Goal: Task Accomplishment & Management: Use online tool/utility

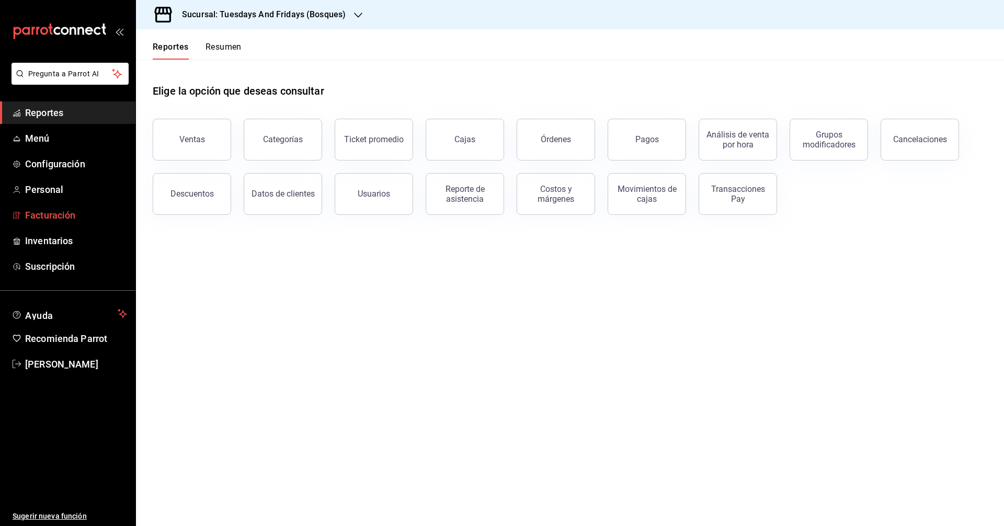
click at [35, 217] on span "Facturación" at bounding box center [76, 215] width 102 height 14
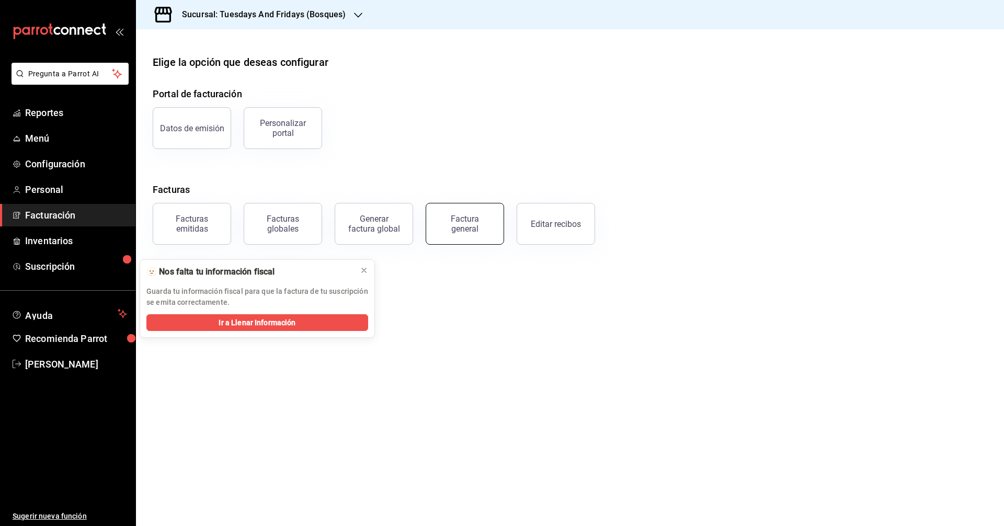
click at [466, 228] on div "Factura general" at bounding box center [465, 224] width 52 height 20
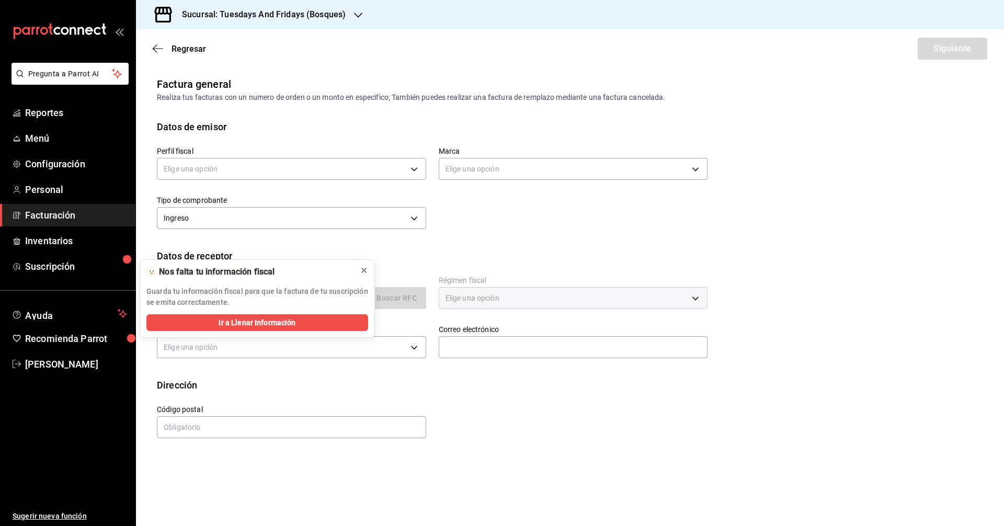
click at [359, 265] on button at bounding box center [364, 270] width 17 height 17
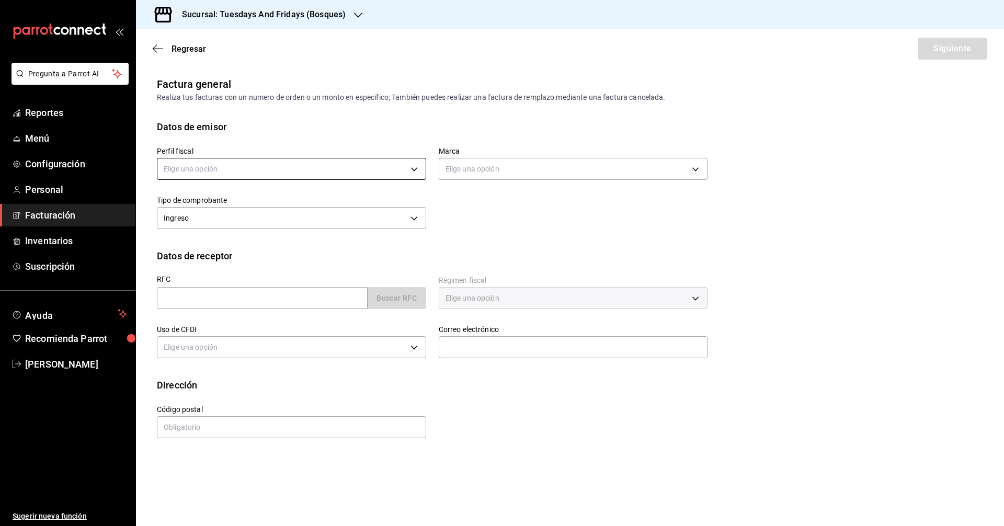
click at [318, 170] on body "Pregunta a Parrot AI Reportes Menú Configuración Personal Facturación Inventari…" at bounding box center [502, 263] width 1004 height 526
click at [273, 217] on li "JUAN IGNACIO ACERO PADILLA" at bounding box center [291, 221] width 268 height 19
type input "a60f3b00-dd24-4c3b-a0e1-0cac2ce3a580"
type input "41a15e8b-37bc-48dd-a467-b005b9a943ff"
click at [566, 231] on div "Perfil fiscal JUAN IGNACIO ACERO PADILLA a60f3b00-dd24-4c3b-a0e1-0cac2ce3a580 M…" at bounding box center [425, 183] width 563 height 98
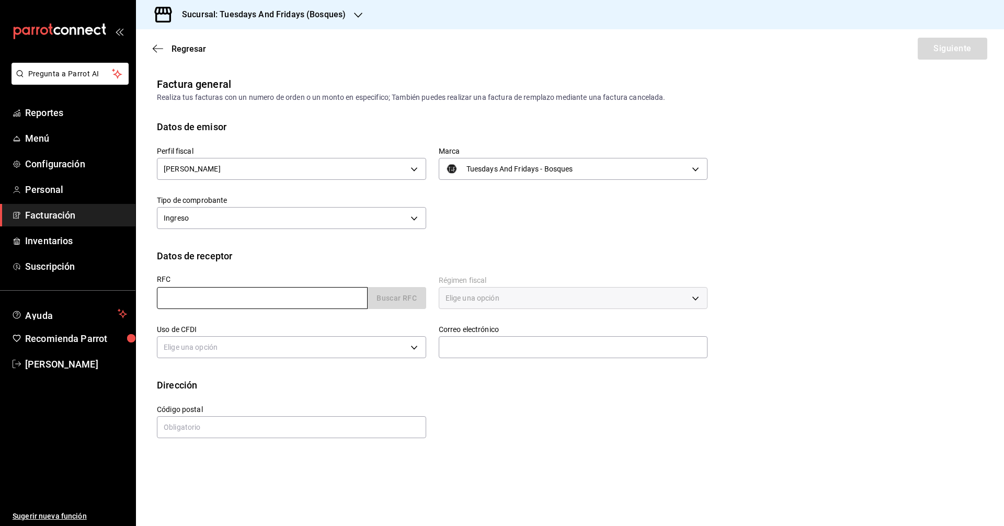
click at [267, 300] on input "text" at bounding box center [262, 298] width 211 height 22
type input "AACC8008203Z2"
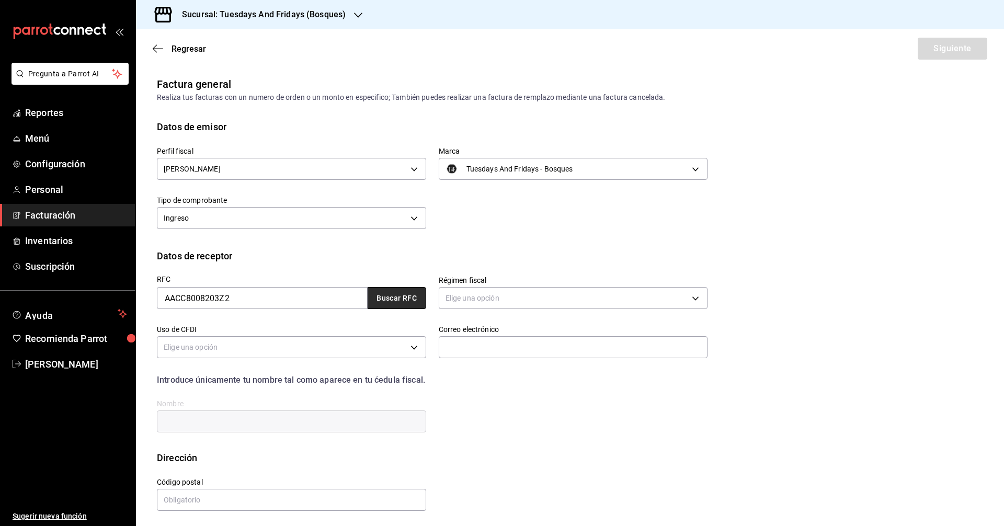
click at [383, 298] on button "Buscar RFC" at bounding box center [397, 298] width 59 height 22
type input "612"
type input "G03"
type input "Claudiar.diazadame@hotmail.com"
type input "20236"
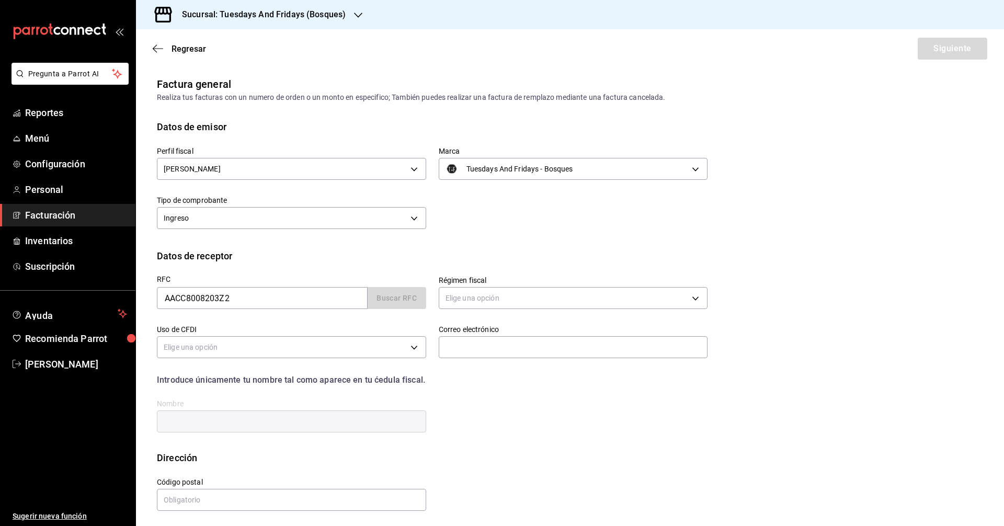
type input "CLAUDIA ROCIO ADAME CASTAÑEDA"
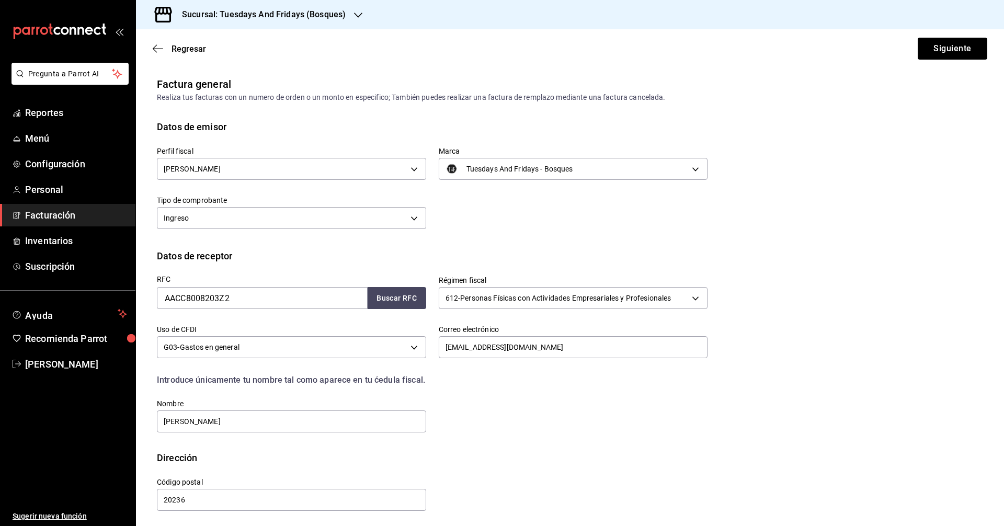
click at [635, 255] on div "Datos de receptor" at bounding box center [570, 256] width 827 height 14
click at [963, 48] on button "Siguiente" at bounding box center [953, 49] width 70 height 22
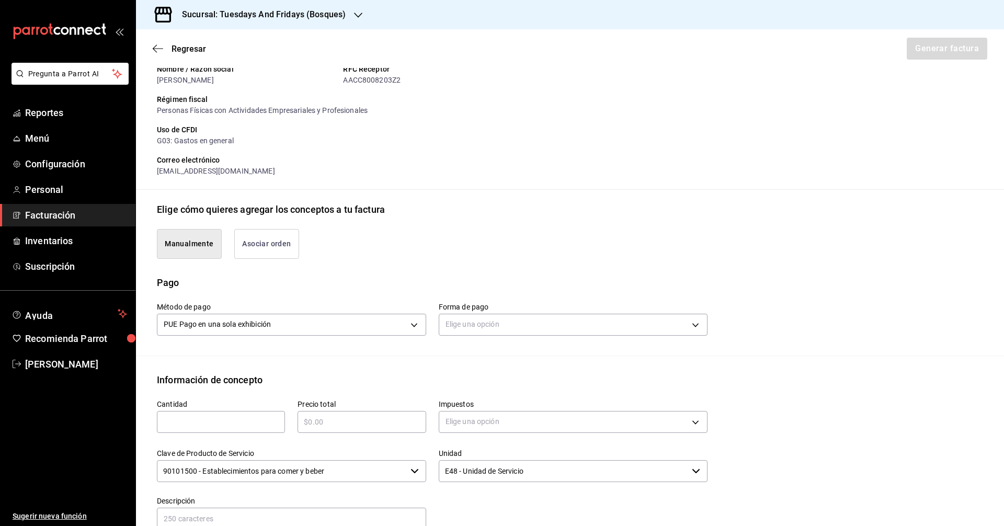
scroll to position [157, 0]
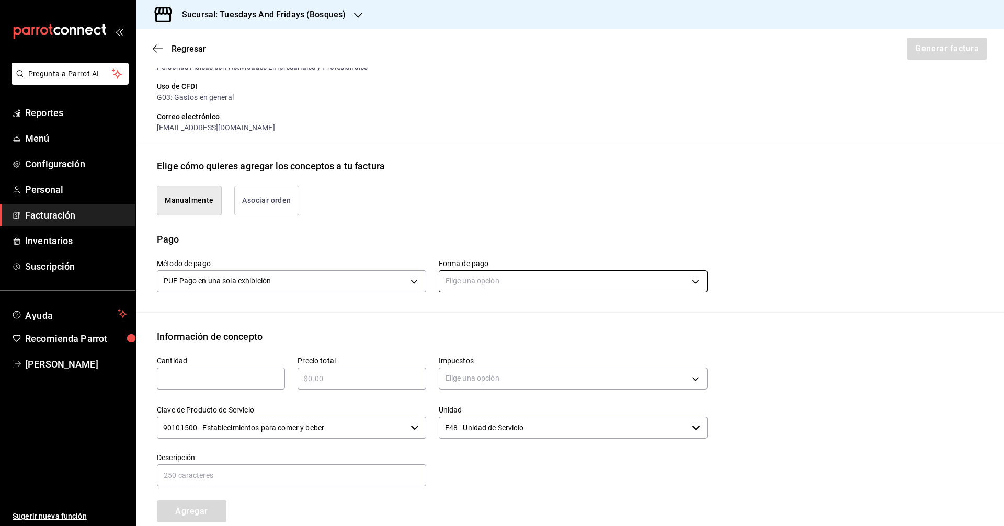
click at [507, 284] on body "Pregunta a Parrot AI Reportes Menú Configuración Personal Facturación Inventari…" at bounding box center [502, 263] width 1004 height 526
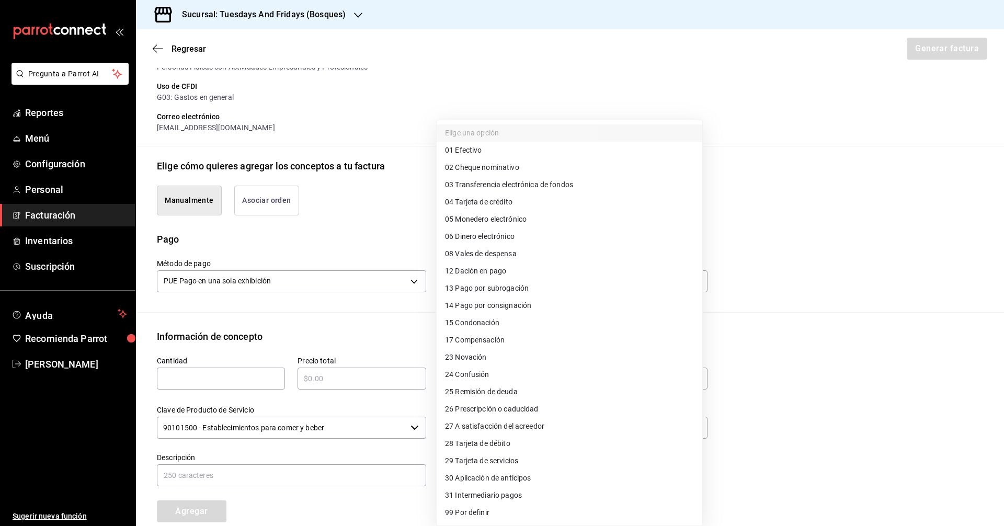
click at [536, 185] on span "03 Transferencia electrónica de fondos" at bounding box center [509, 184] width 128 height 11
type input "03"
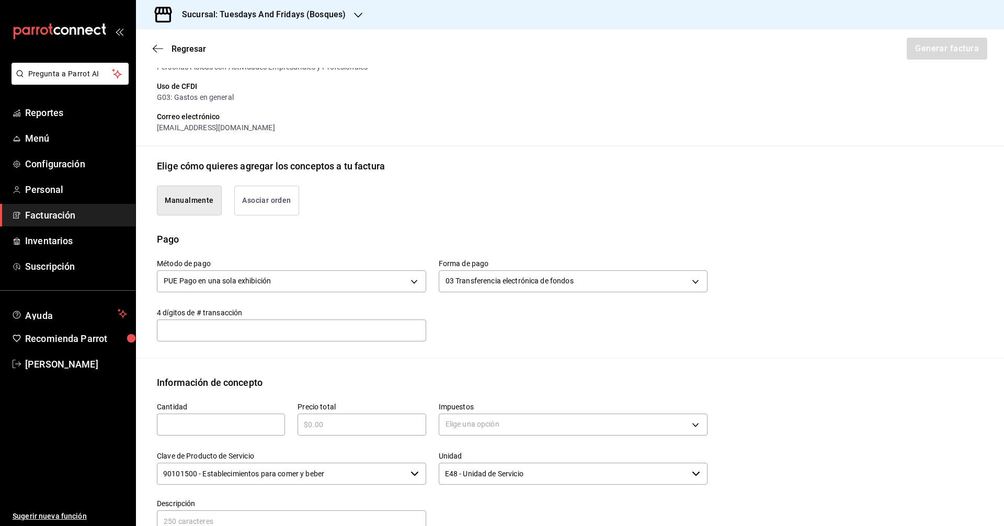
click at [416, 225] on div "Manualmente Asociar orden" at bounding box center [570, 202] width 827 height 59
click at [326, 329] on input "text" at bounding box center [291, 330] width 269 height 21
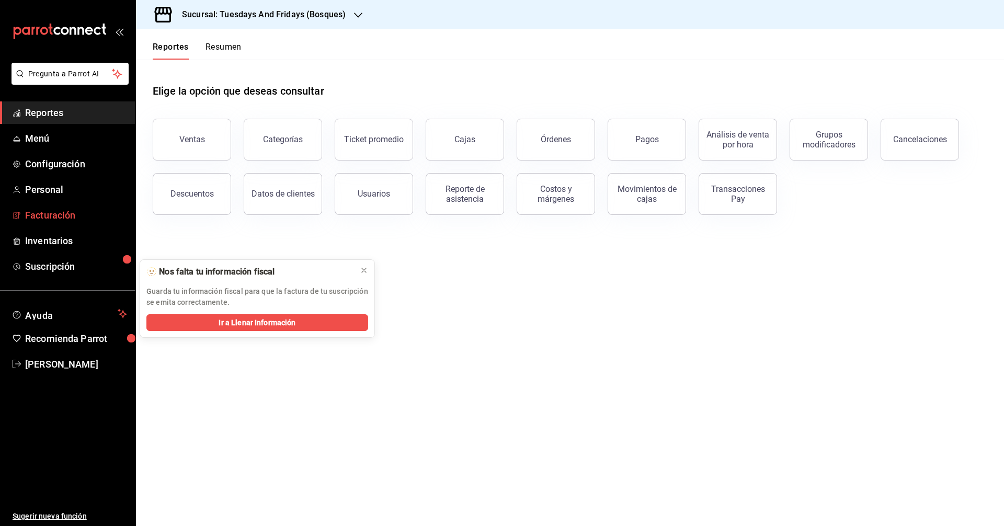
click at [81, 211] on span "Facturación" at bounding box center [76, 215] width 102 height 14
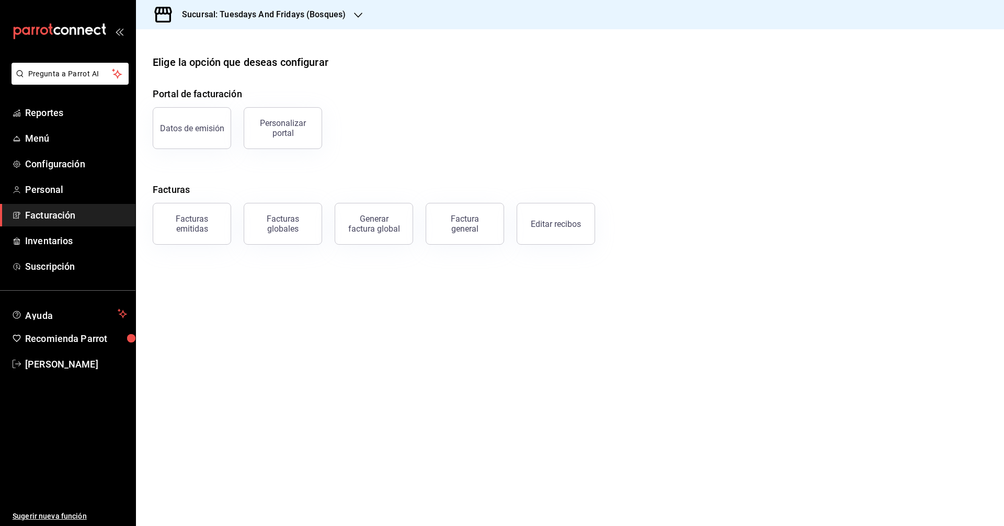
click at [341, 9] on h3 "Sucursal: Tuesdays And Fridays (Bosques)" at bounding box center [260, 14] width 172 height 13
click at [247, 87] on span "Tuesdays And Fridays (Canteras)" at bounding box center [199, 92] width 110 height 11
click at [84, 220] on span "Facturación" at bounding box center [76, 215] width 102 height 14
click at [441, 218] on button "Factura general" at bounding box center [465, 224] width 78 height 42
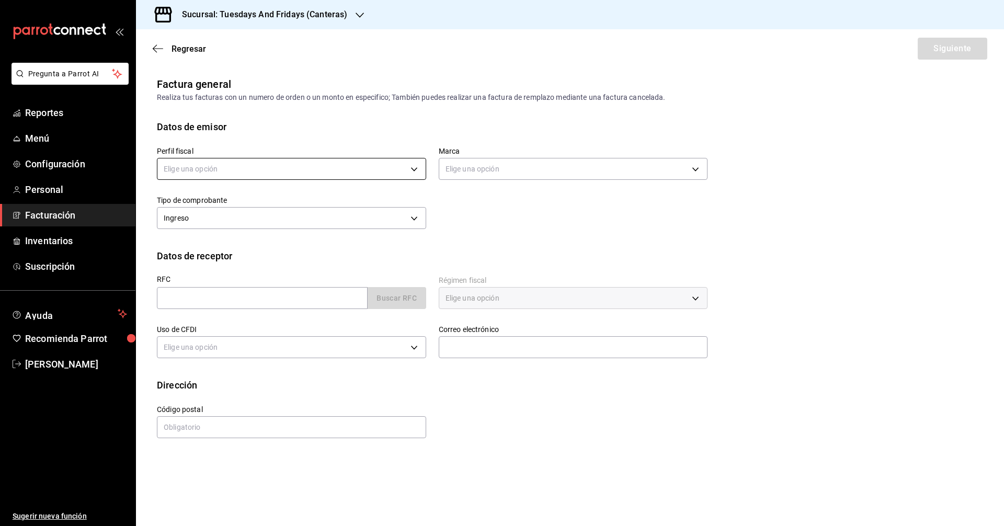
click at [325, 176] on body "Pregunta a Parrot AI Reportes Menú Configuración Personal Facturación Inventari…" at bounding box center [502, 263] width 1004 height 526
click at [281, 217] on li "[PERSON_NAME]" at bounding box center [291, 221] width 268 height 19
type input "c9cd24ef-4caf-4a7b-8585-89d79b9dc07f"
type input "72192942-13c2-4f84-be82-f50c87f3379a"
click at [278, 286] on div "RFC Buscar RFC" at bounding box center [291, 292] width 269 height 33
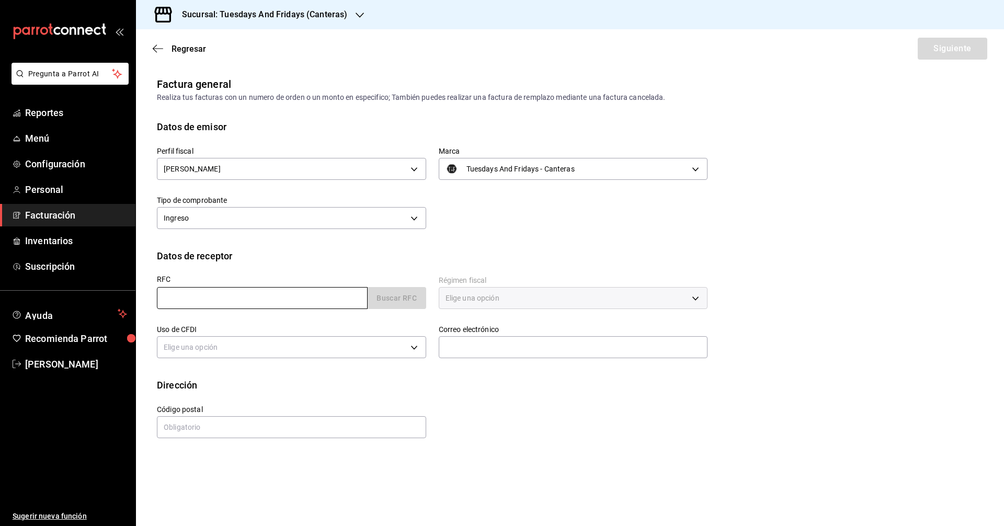
click at [284, 298] on input "text" at bounding box center [262, 298] width 211 height 22
type input "AACC8008203Z2"
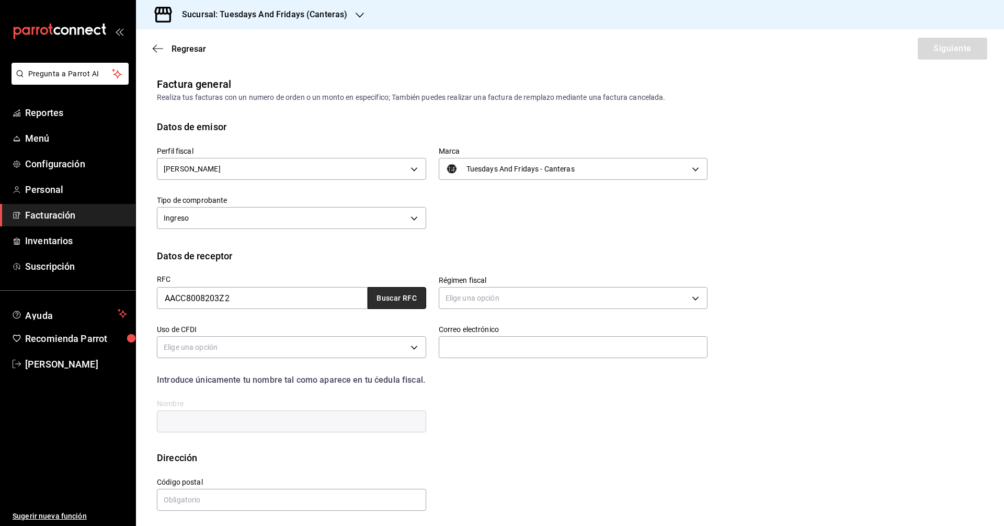
click at [413, 302] on button "Buscar RFC" at bounding box center [397, 298] width 59 height 22
type input "612"
type input "G03"
type input "Claudiar.diazadame@hotmail.com"
type input "20236"
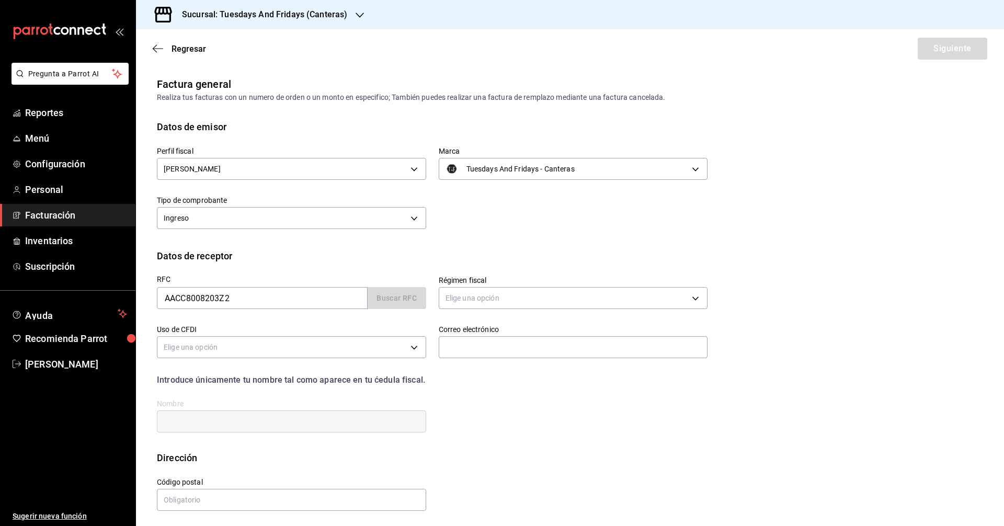
type input "CLAUDIA ROCIO ADAME CASTAÑEDA"
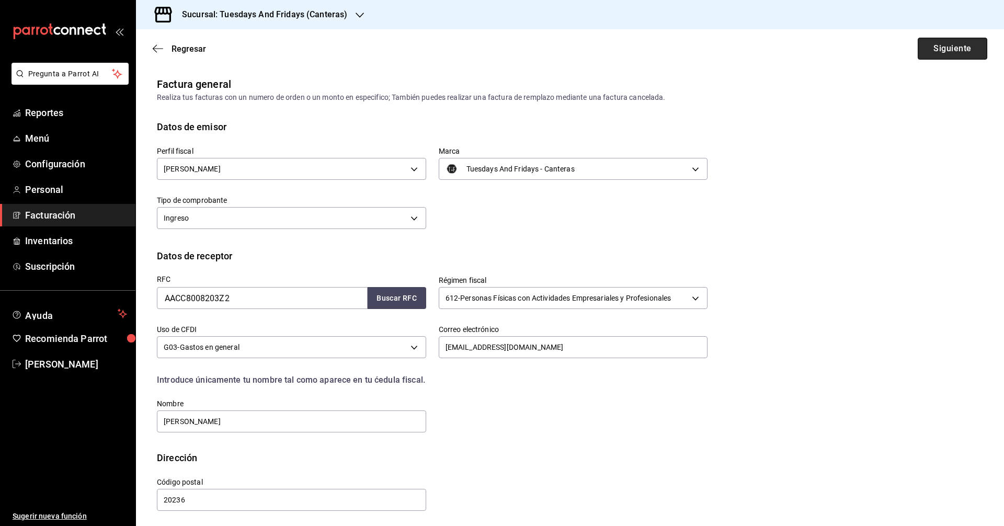
click at [931, 54] on button "Siguiente" at bounding box center [953, 49] width 70 height 22
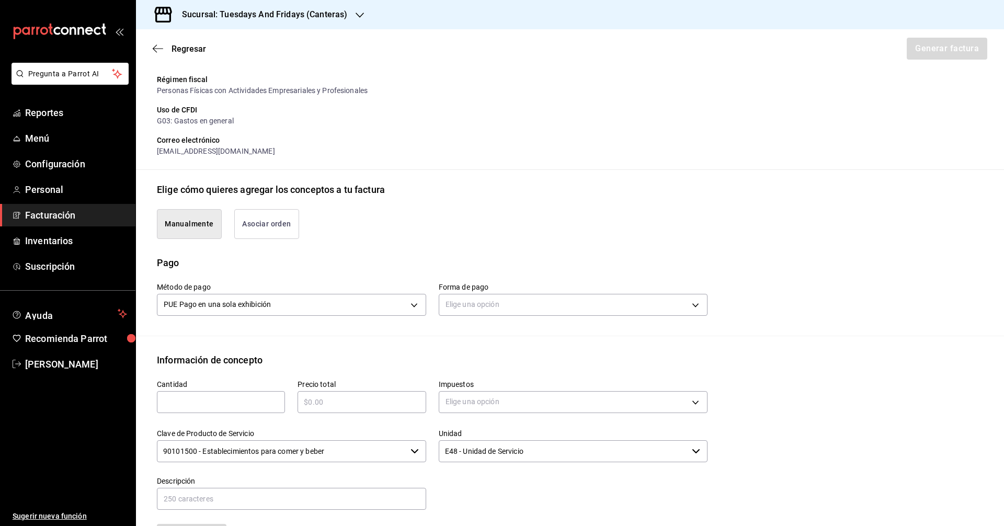
scroll to position [209, 0]
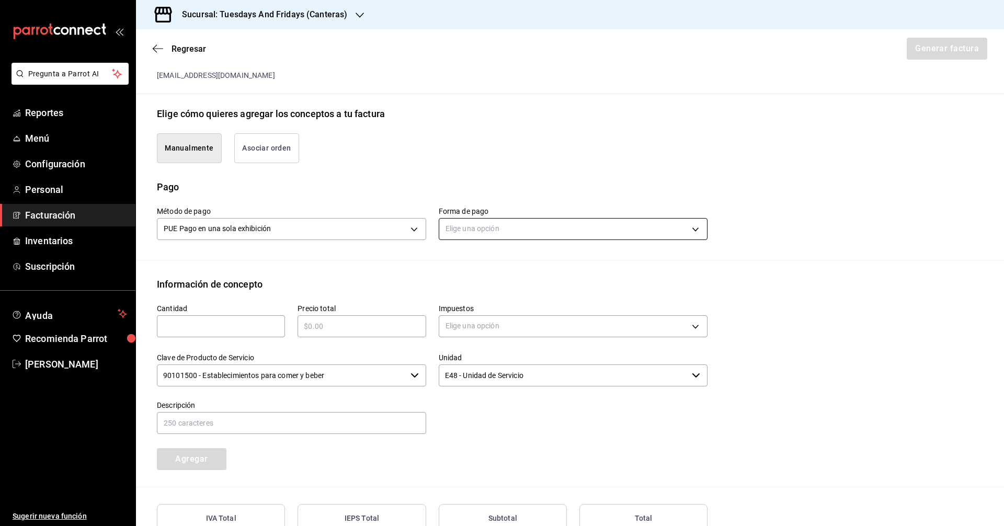
click at [517, 239] on body "Pregunta a Parrot AI Reportes Menú Configuración Personal Facturación Inventari…" at bounding box center [502, 263] width 1004 height 526
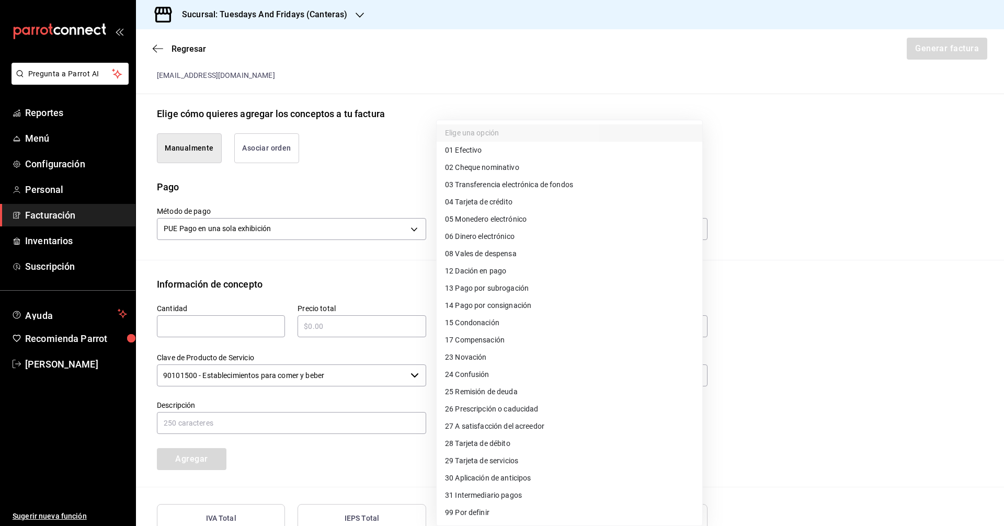
click at [528, 182] on span "03 Transferencia electrónica de fondos" at bounding box center [509, 184] width 128 height 11
type input "03"
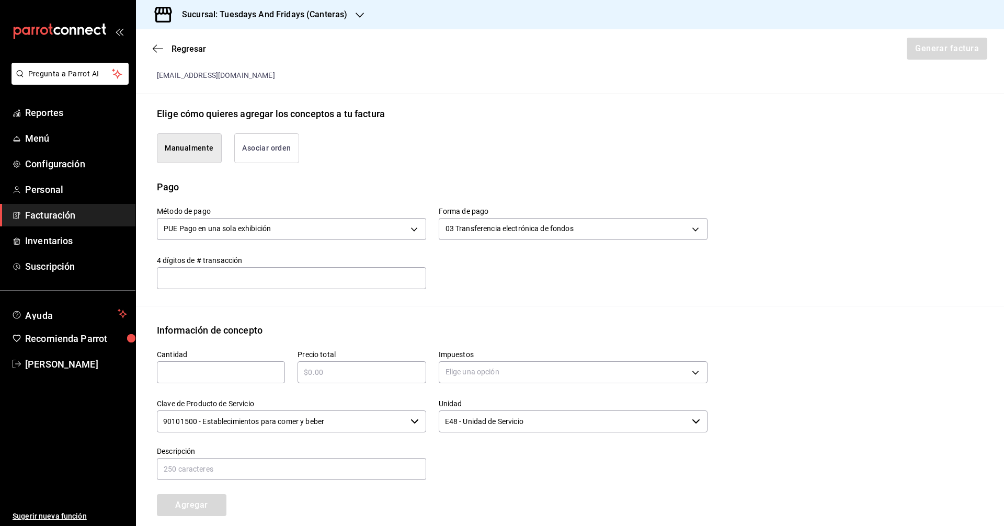
click at [343, 280] on input "text" at bounding box center [291, 277] width 269 height 21
type input "6341"
click at [174, 384] on div "Cantidad ​" at bounding box center [214, 361] width 141 height 49
click at [180, 375] on input "text" at bounding box center [221, 372] width 128 height 13
type input "20"
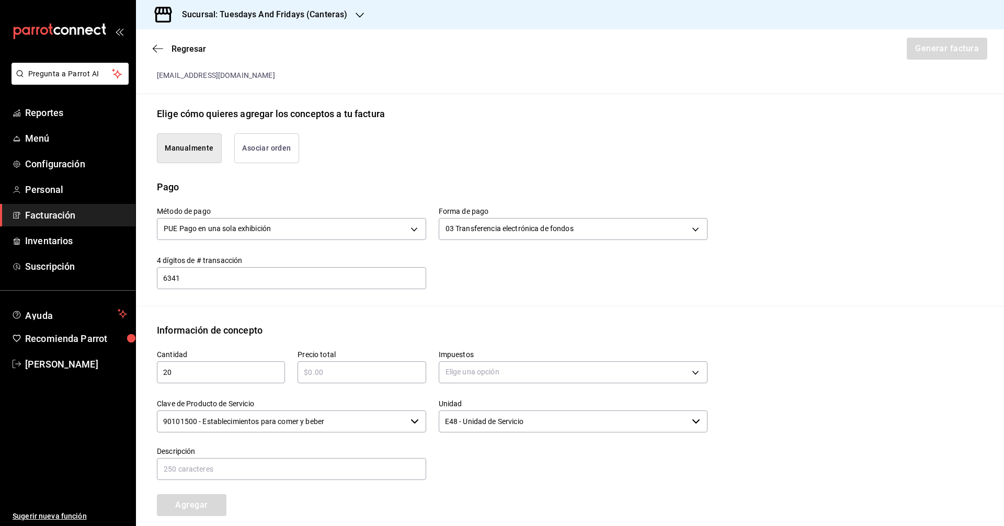
click at [353, 369] on input "text" at bounding box center [362, 372] width 128 height 13
type input "$1580"
click at [465, 378] on body "Pregunta a Parrot AI Reportes Menú Configuración Personal Facturación Inventari…" at bounding box center [502, 263] width 1004 height 526
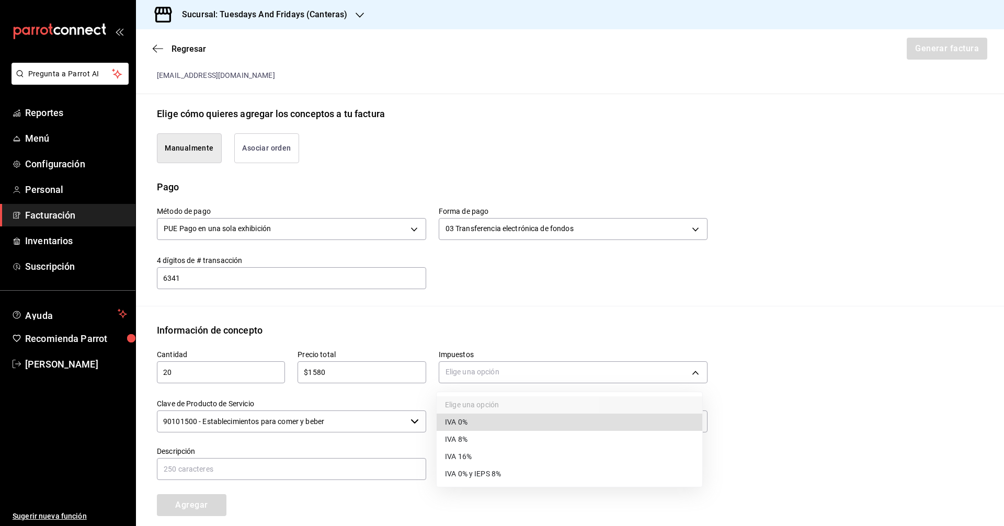
click at [464, 419] on span "IVA 0%" at bounding box center [456, 422] width 22 height 11
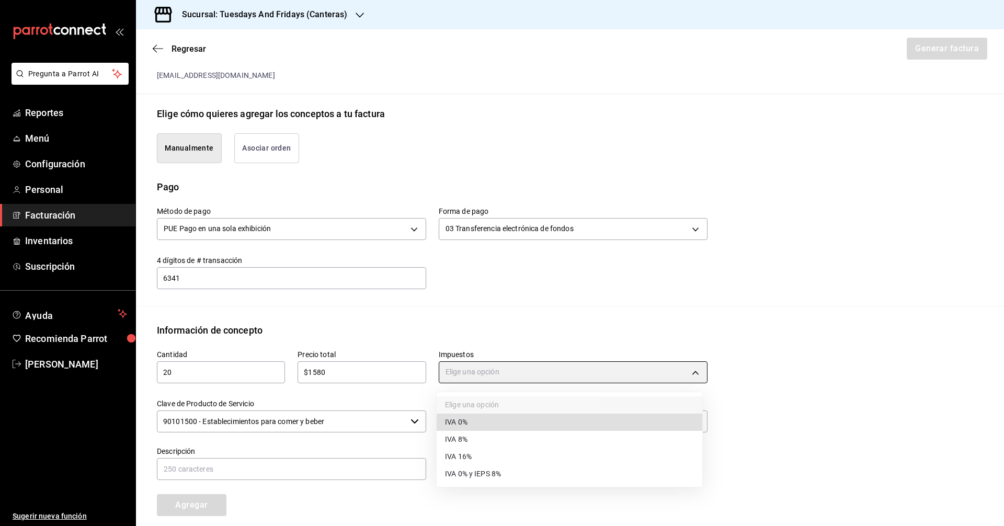
type input "IVA_0"
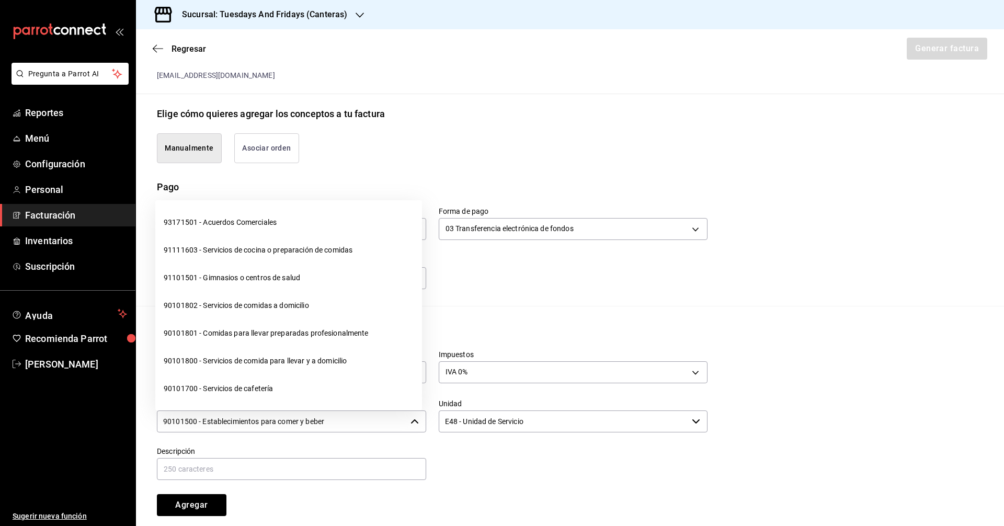
drag, startPoint x: 375, startPoint y: 420, endPoint x: 300, endPoint y: 416, distance: 74.9
click at [300, 416] on input "90101500 - Establecimientos para comer y beber" at bounding box center [282, 422] width 250 height 22
click at [274, 416] on input "90101500 - Establecimientos para comer y beber" at bounding box center [282, 422] width 250 height 22
drag, startPoint x: 345, startPoint y: 425, endPoint x: 107, endPoint y: 403, distance: 239.0
click at [107, 403] on div "Pregunta a Parrot AI Reportes Menú Configuración Personal Facturación Inventari…" at bounding box center [502, 263] width 1004 height 526
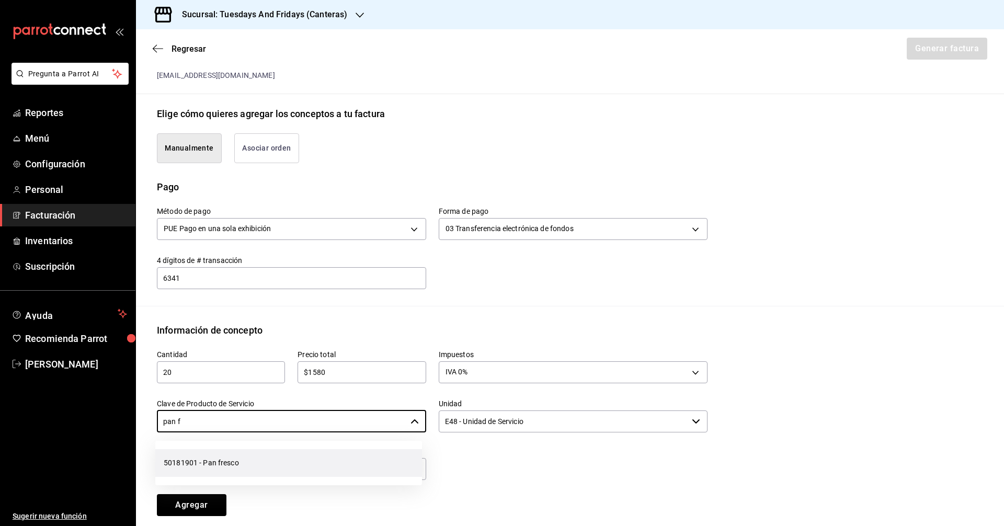
click at [177, 463] on li "50181901 - Pan fresco" at bounding box center [288, 463] width 267 height 28
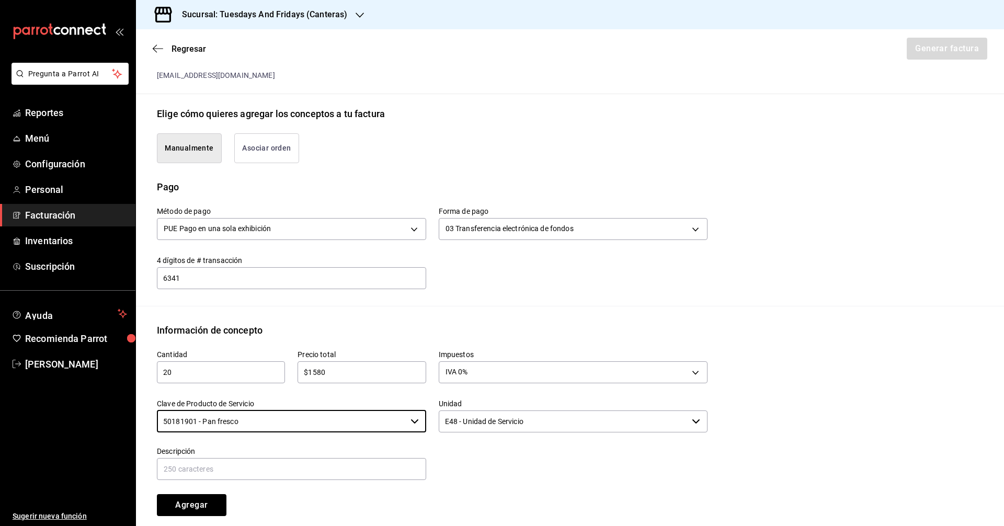
type input "50181901 - Pan fresco"
click at [464, 423] on input "E48 - Unidad de Servicio" at bounding box center [564, 422] width 250 height 22
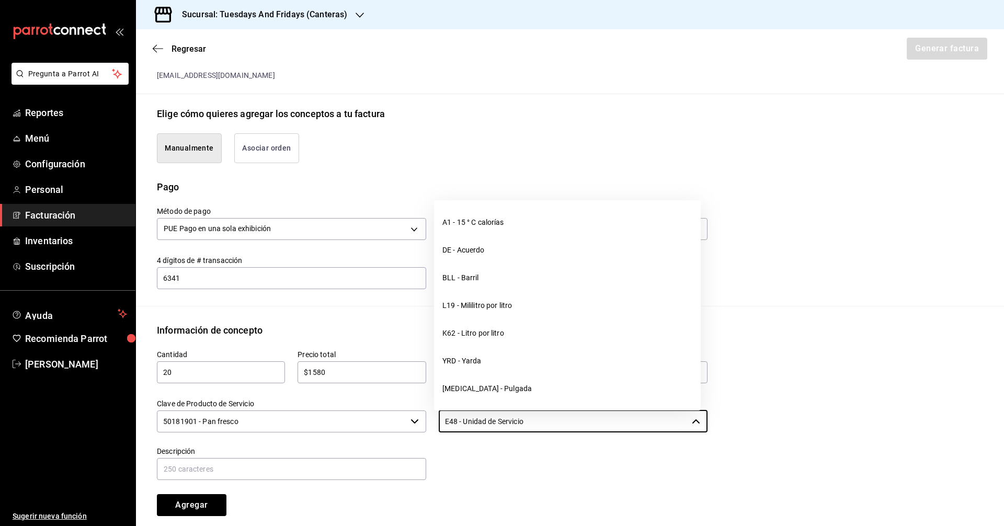
drag, startPoint x: 548, startPoint y: 419, endPoint x: 414, endPoint y: 409, distance: 133.8
click at [414, 409] on div "Cantidad 20 ​ Precio total $1580 ​ Impuestos IVA 0% IVA_0 Clave de Producto de …" at bounding box center [425, 426] width 563 height 179
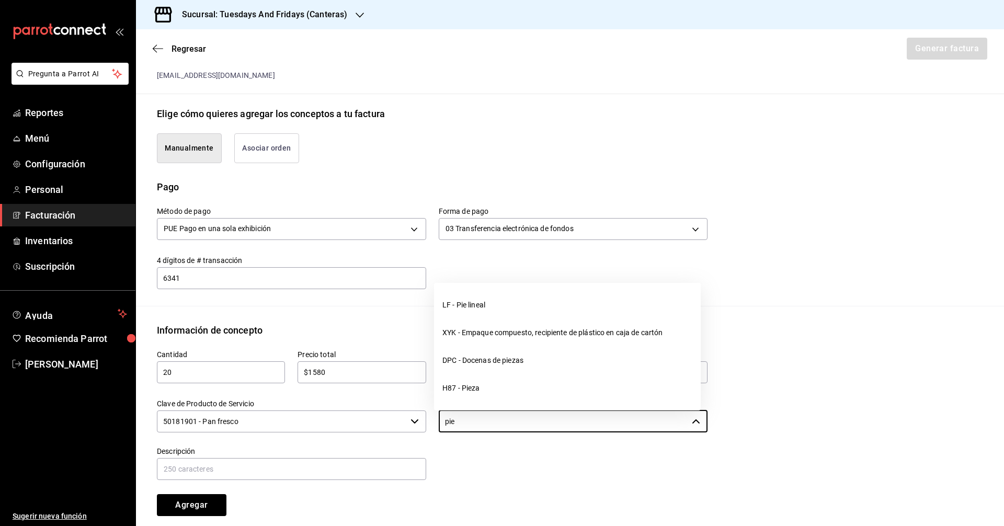
click at [467, 387] on li "H87 - Pieza" at bounding box center [567, 389] width 267 height 28
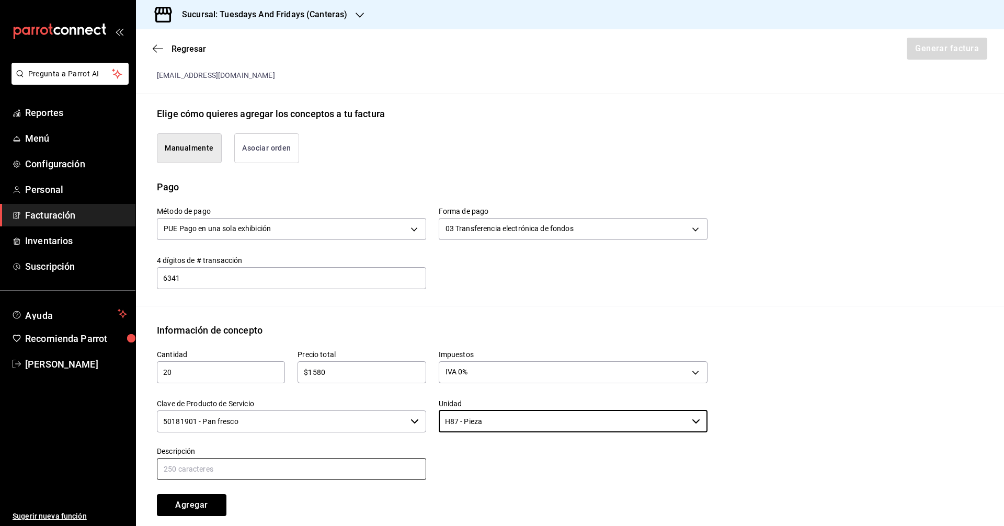
type input "H87 - Pieza"
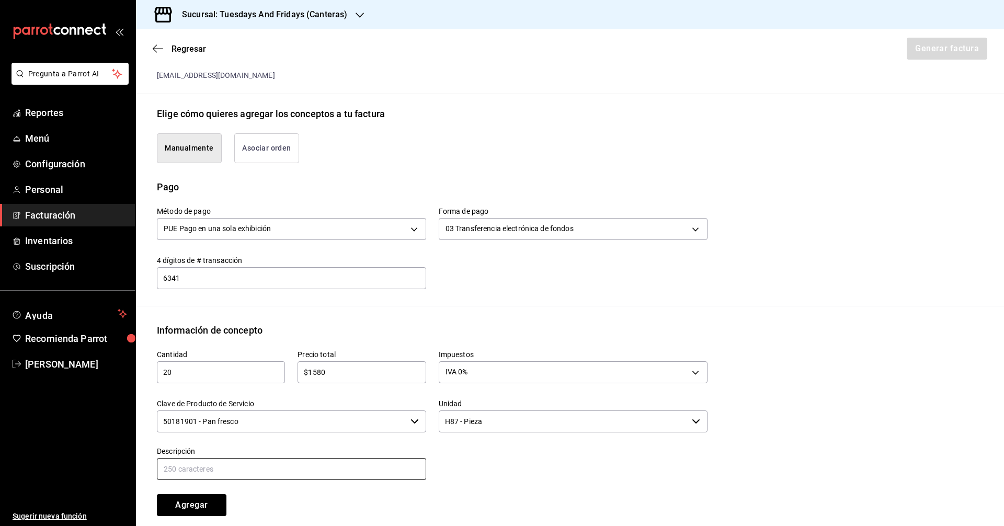
click at [254, 467] on input "text" at bounding box center [291, 469] width 269 height 22
type input "Multigrano"
click at [209, 504] on button "Agregar" at bounding box center [192, 505] width 70 height 22
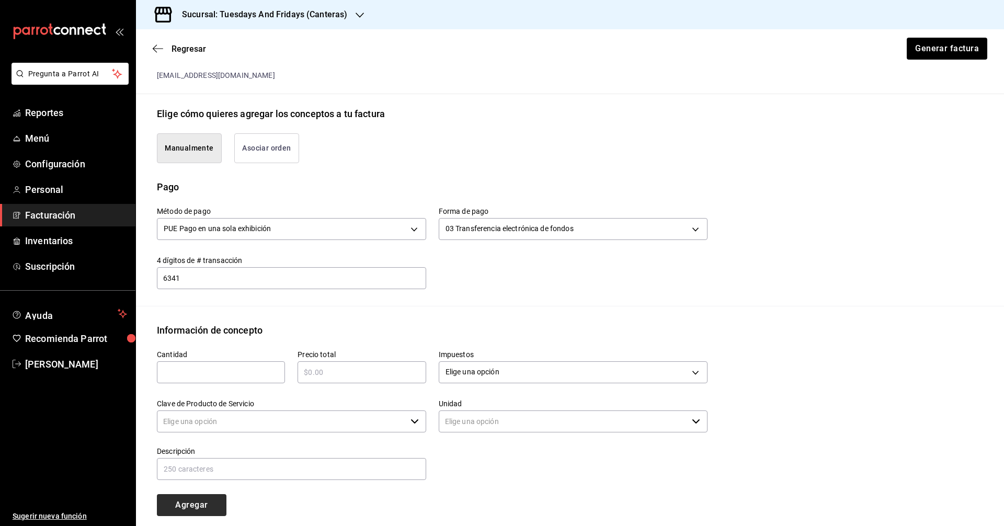
type input "90101500 - Establecimientos para comer y beber"
type input "E48 - Unidad de Servicio"
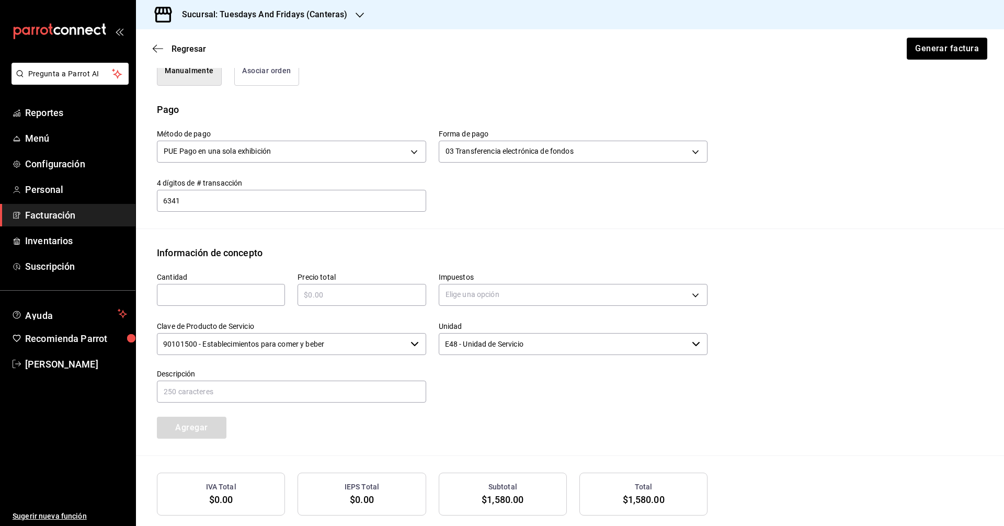
scroll to position [366, 0]
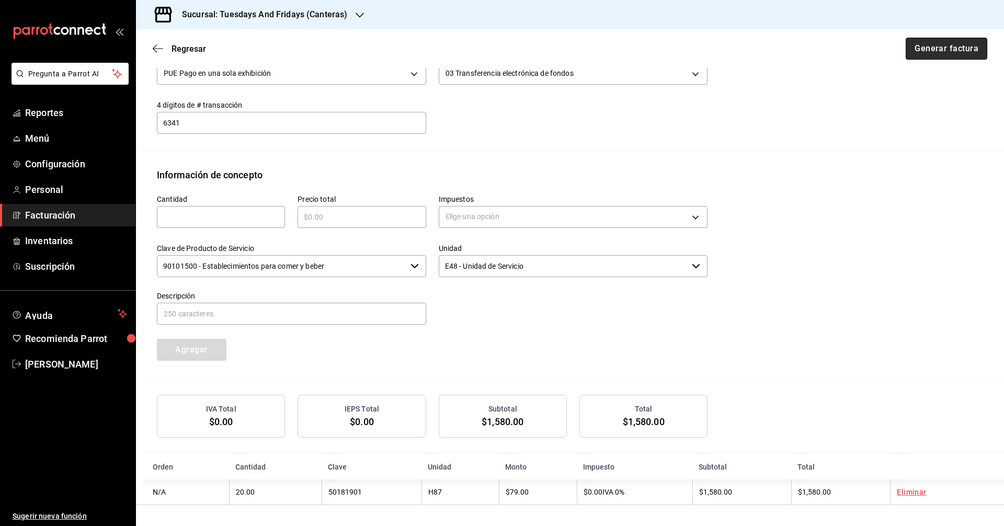
click at [939, 56] on button "Generar factura" at bounding box center [947, 49] width 82 height 22
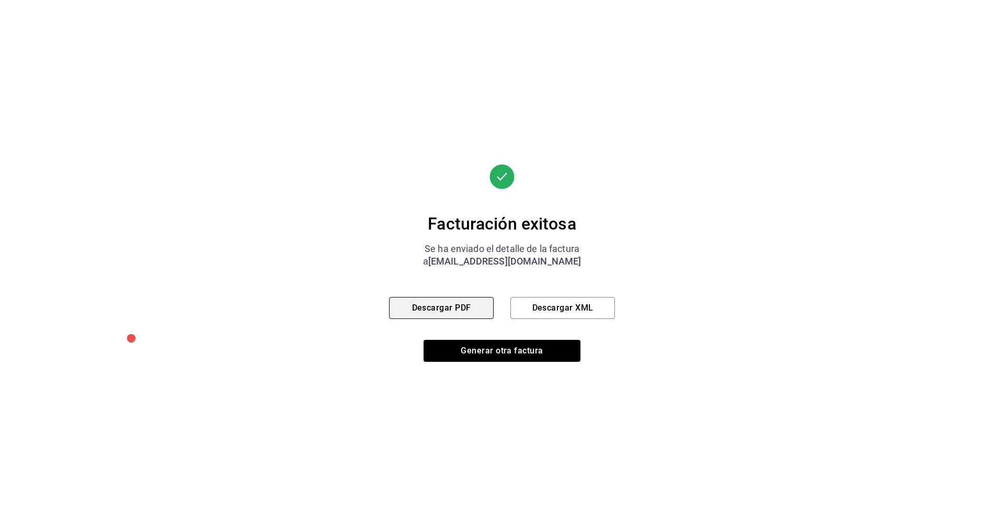
click at [467, 309] on button "Descargar PDF" at bounding box center [441, 308] width 105 height 22
click at [495, 356] on button "Generar otra factura" at bounding box center [502, 351] width 157 height 22
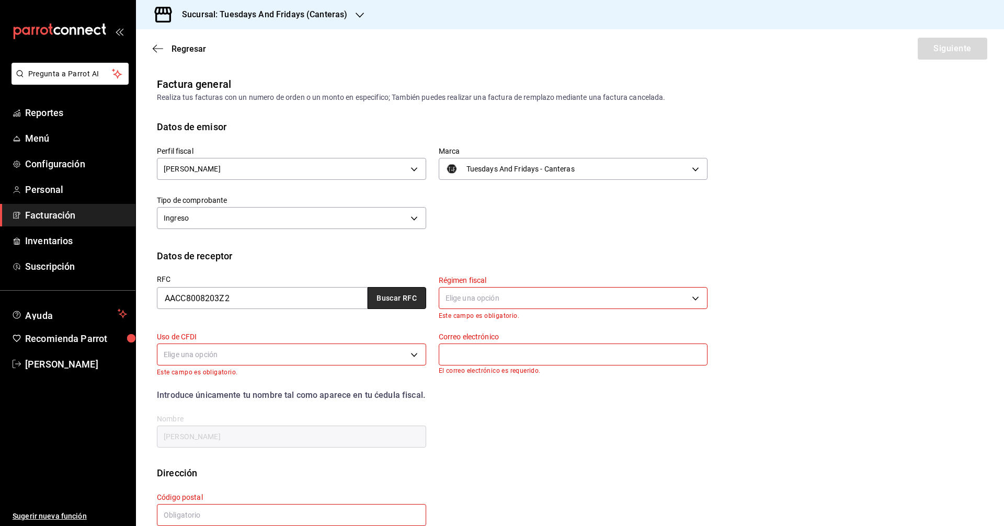
click at [404, 293] on button "Buscar RFC" at bounding box center [397, 298] width 59 height 22
type input "612"
type input "G03"
type input "Claudiar.diazadame@hotmail.com"
type input "20236"
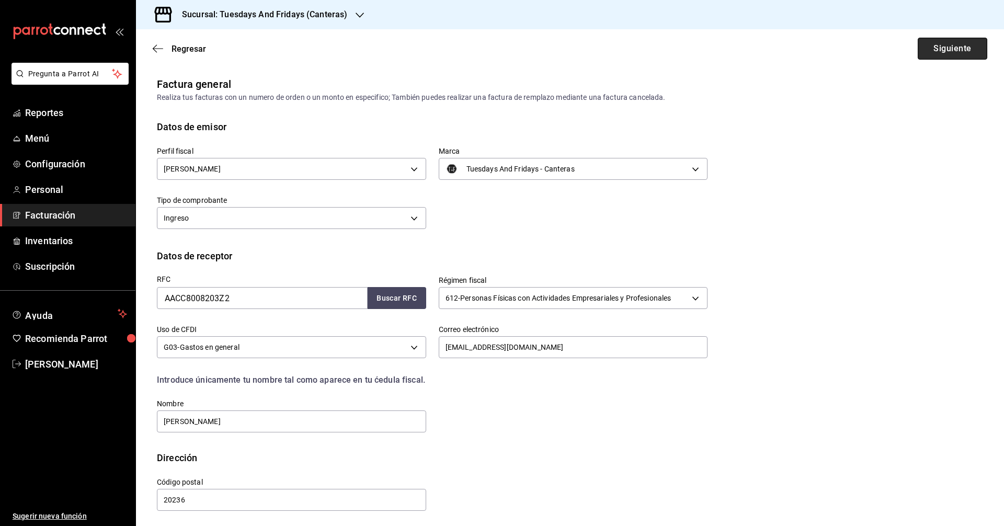
click at [930, 58] on button "Siguiente" at bounding box center [953, 49] width 70 height 22
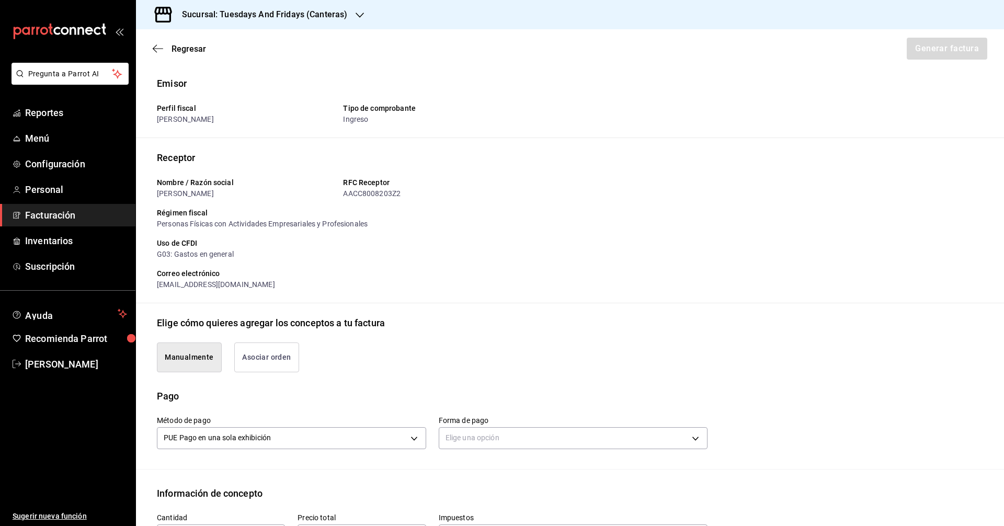
scroll to position [157, 0]
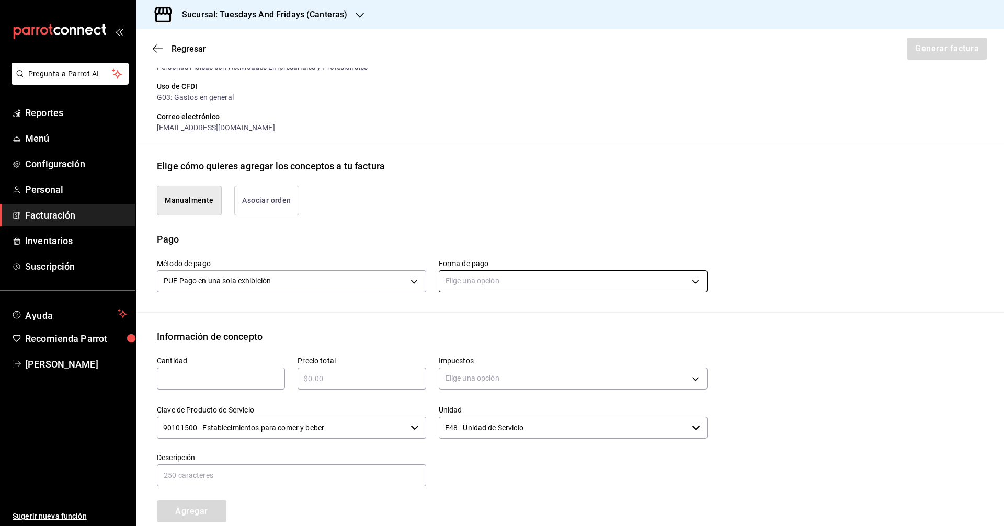
click at [483, 286] on body "Pregunta a Parrot AI Reportes Menú Configuración Personal Facturación Inventari…" at bounding box center [502, 263] width 1004 height 526
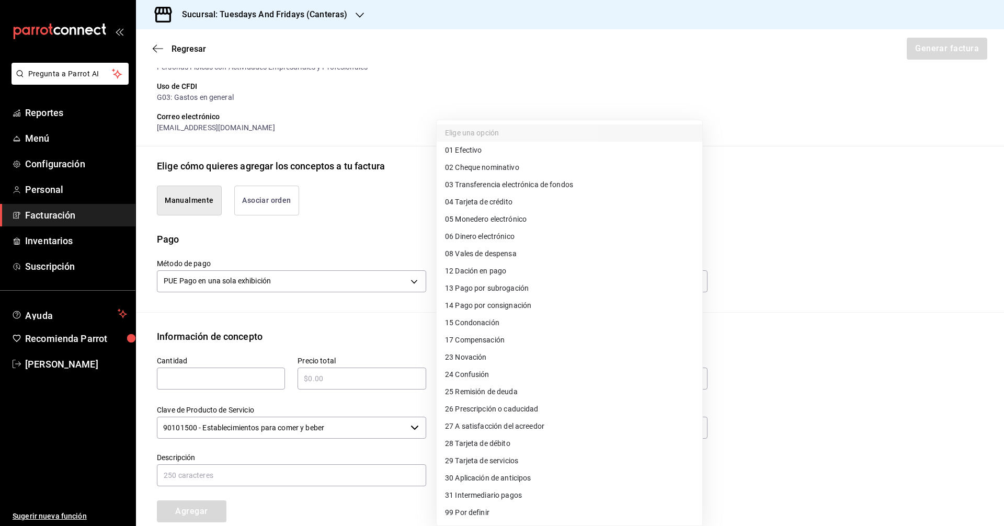
click at [508, 183] on span "03 Transferencia electrónica de fondos" at bounding box center [509, 184] width 128 height 11
type input "03"
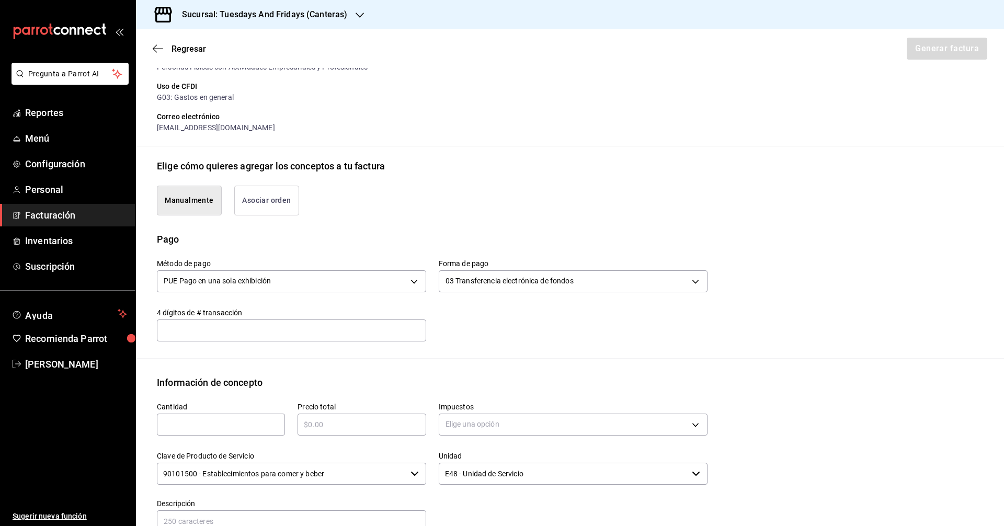
click at [315, 323] on input "text" at bounding box center [291, 330] width 269 height 21
type input "6100"
click at [224, 434] on div "​" at bounding box center [221, 425] width 128 height 22
type input "20"
click at [353, 426] on input "text" at bounding box center [362, 425] width 128 height 13
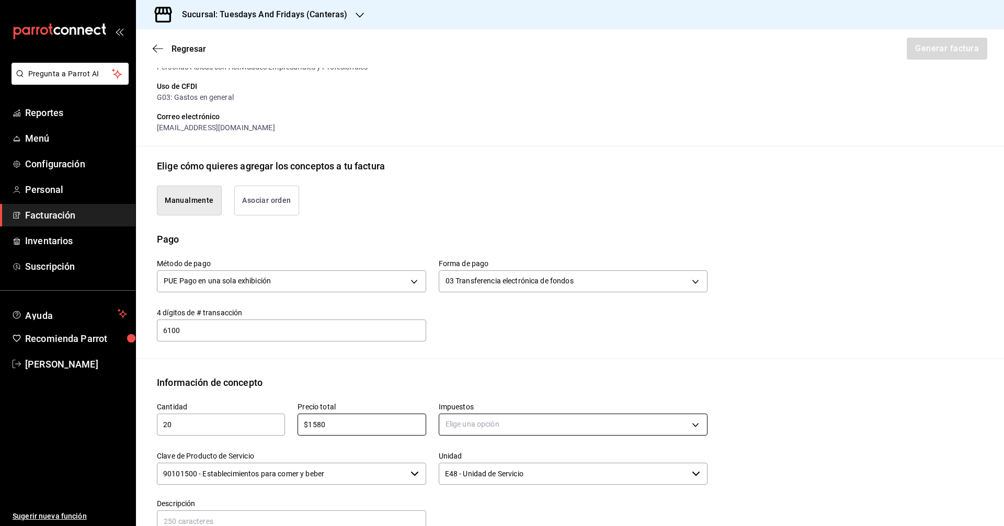
type input "$1580"
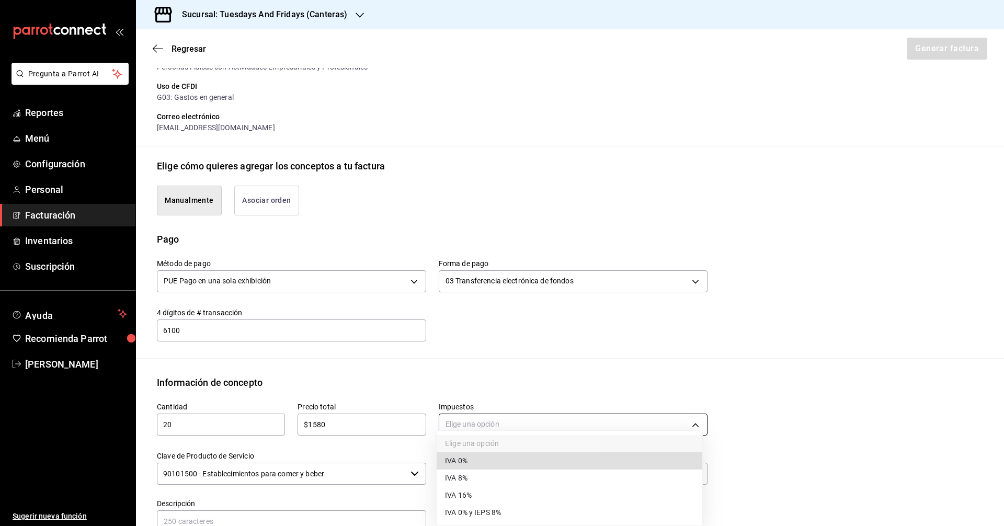
click at [444, 425] on body "Pregunta a Parrot AI Reportes Menú Configuración Personal Facturación Inventari…" at bounding box center [502, 263] width 1004 height 526
click at [448, 462] on span "IVA 0%" at bounding box center [456, 461] width 22 height 11
type input "IVA_0"
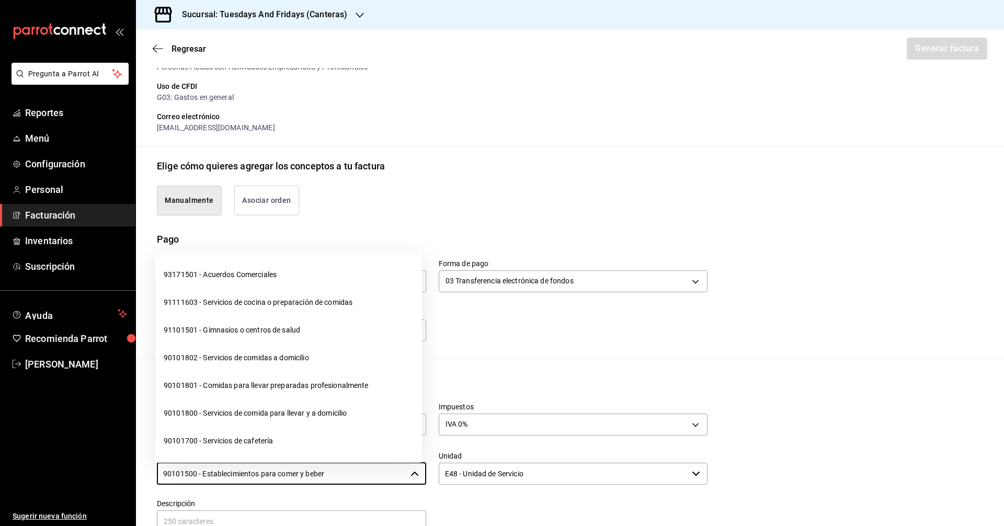
drag, startPoint x: 377, startPoint y: 473, endPoint x: 133, endPoint y: 466, distance: 243.9
click at [133, 466] on div "Pregunta a Parrot AI Reportes Menú Configuración Personal Facturación Inventari…" at bounding box center [502, 263] width 1004 height 526
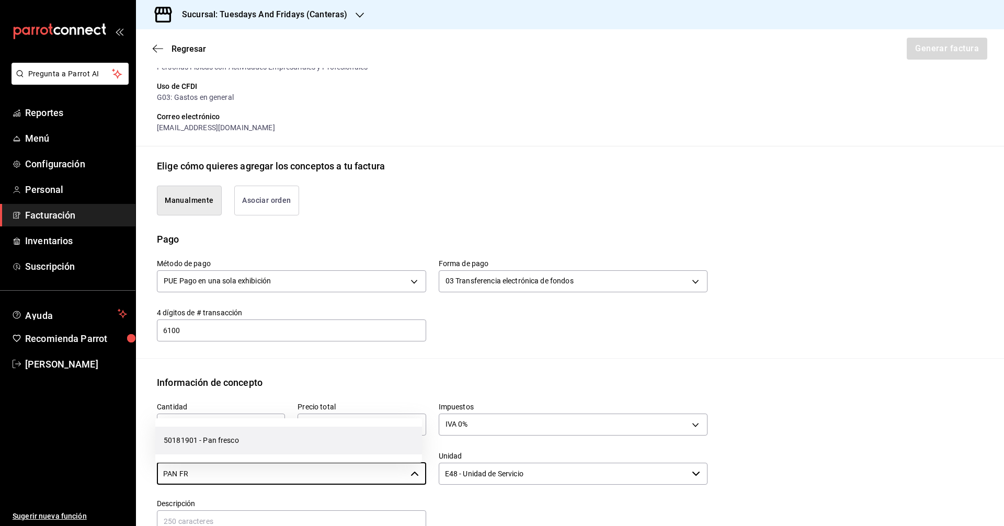
click at [221, 454] on li "50181901 - Pan fresco" at bounding box center [288, 441] width 267 height 28
type input "50181901 - Pan fresco"
click at [295, 376] on div "Información de concepto" at bounding box center [570, 383] width 827 height 14
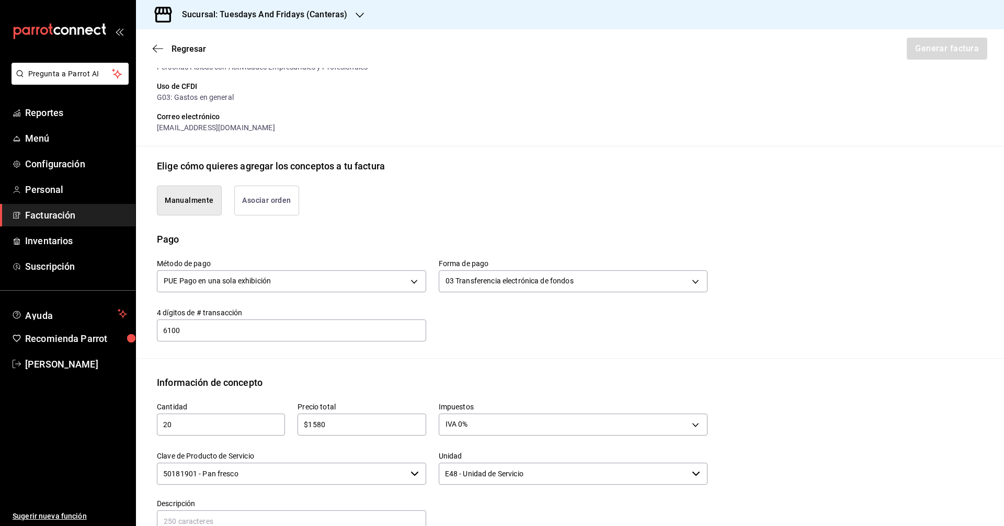
scroll to position [340, 0]
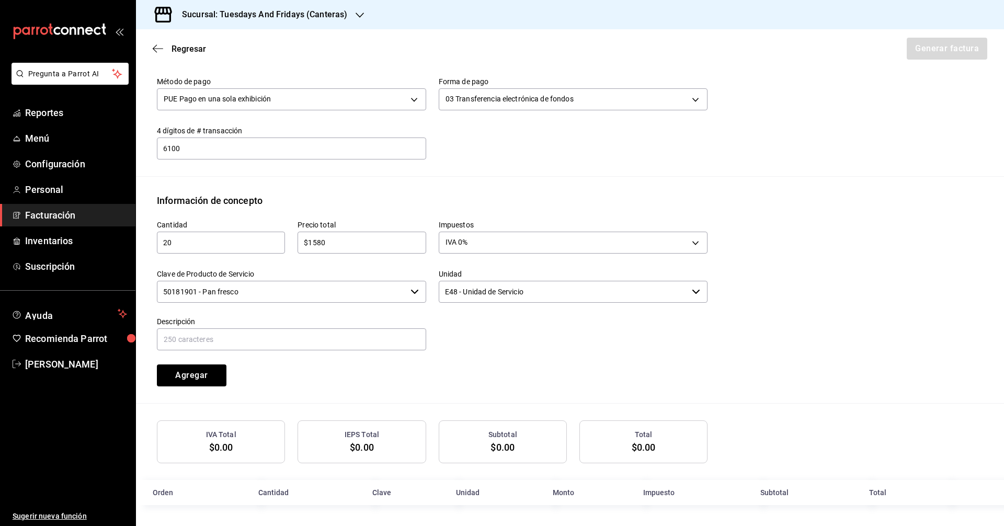
click at [504, 274] on label "Unidad" at bounding box center [573, 273] width 269 height 7
click at [504, 281] on input "E48 - Unidad de Servicio" at bounding box center [564, 292] width 250 height 22
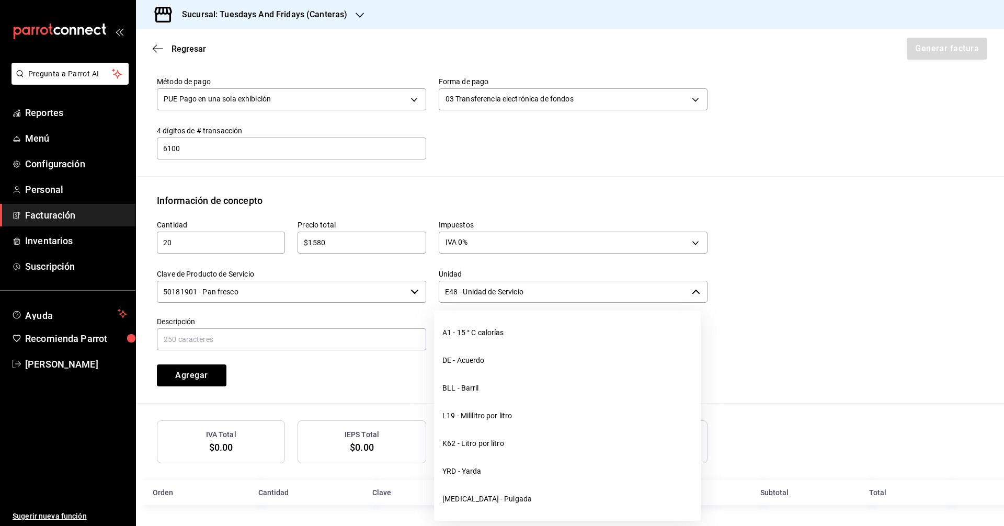
click at [525, 295] on input "E48 - Unidad de Servicio" at bounding box center [564, 292] width 250 height 22
drag, startPoint x: 548, startPoint y: 290, endPoint x: 364, endPoint y: 264, distance: 186.0
click at [364, 264] on div "Cantidad 20 ​ Precio total $1580 ​ Impuestos IVA 0% IVA_0 Clave de Producto de …" at bounding box center [425, 297] width 563 height 179
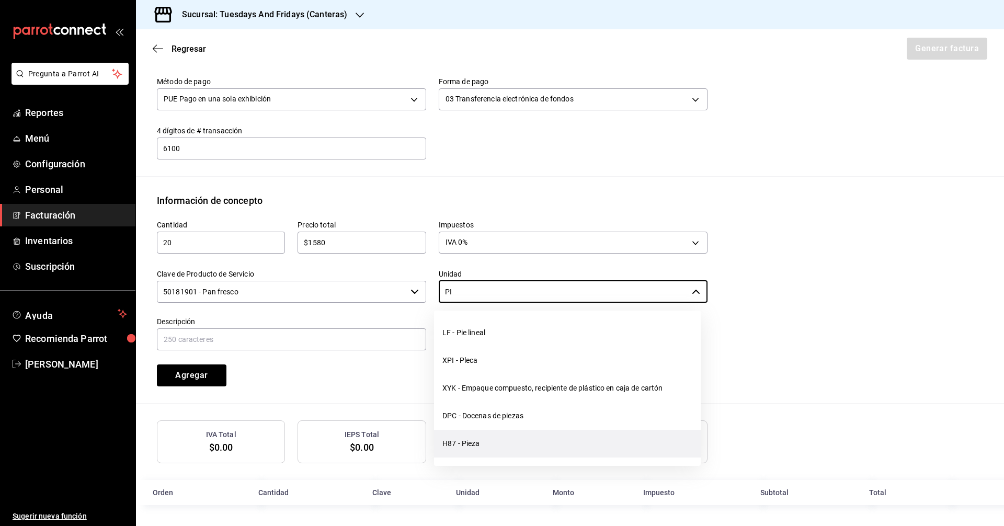
click at [451, 436] on li "H87 - Pieza" at bounding box center [567, 444] width 267 height 28
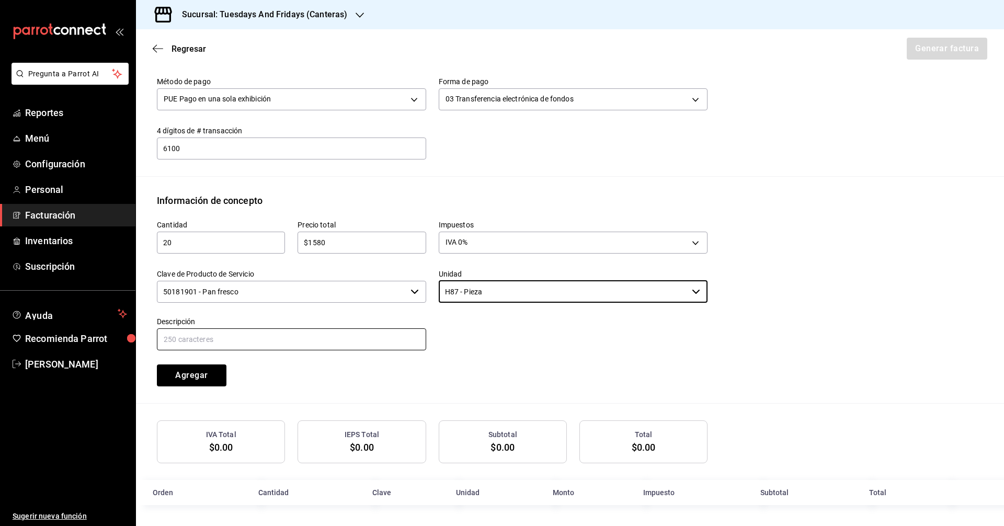
type input "H87 - Pieza"
click at [352, 342] on input "text" at bounding box center [291, 340] width 269 height 22
type input "Multigrano"
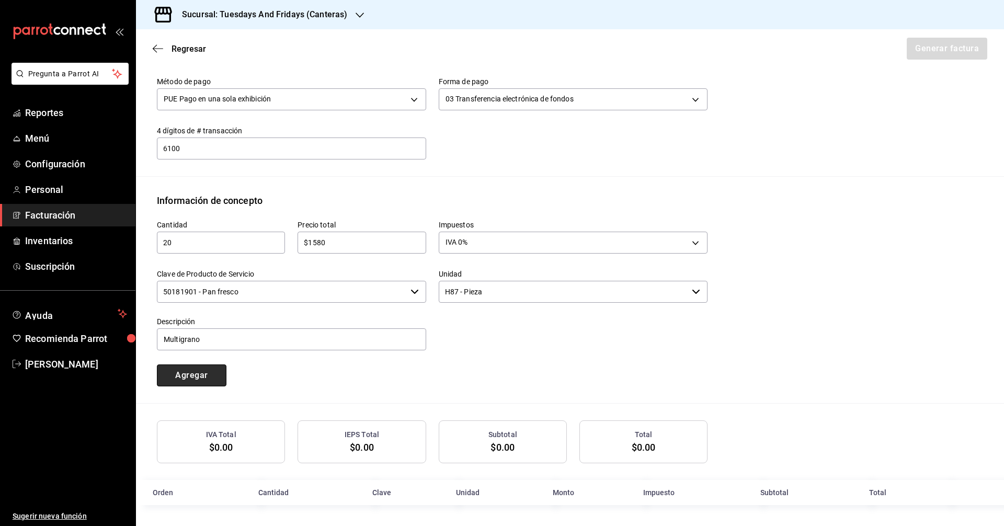
click at [191, 373] on button "Agregar" at bounding box center [192, 376] width 70 height 22
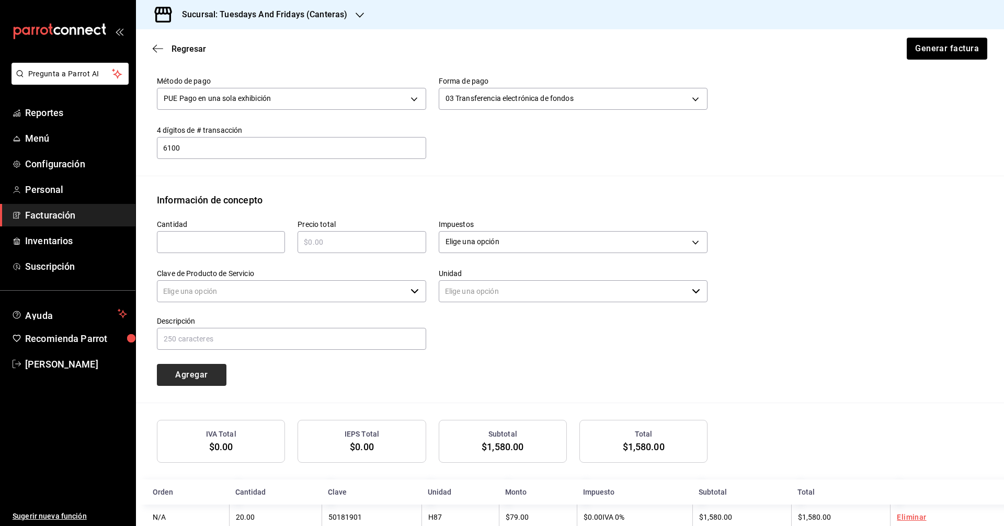
type input "90101500 - Establecimientos para comer y beber"
type input "E48 - Unidad de Servicio"
click at [411, 375] on div "Cantidad ​ Precio total ​ Impuestos Elige una opción Clave de Producto de Servi…" at bounding box center [425, 296] width 563 height 179
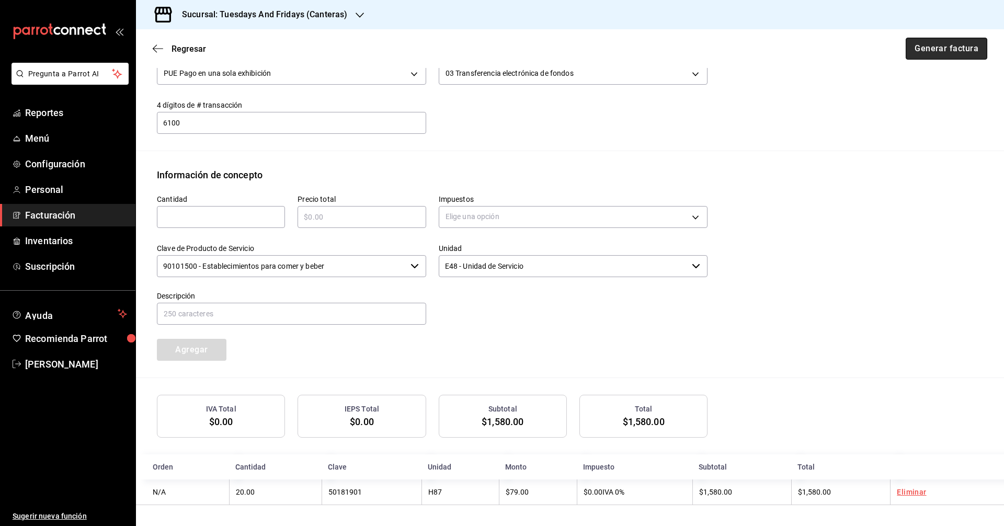
click at [927, 57] on button "Generar factura" at bounding box center [947, 49] width 82 height 22
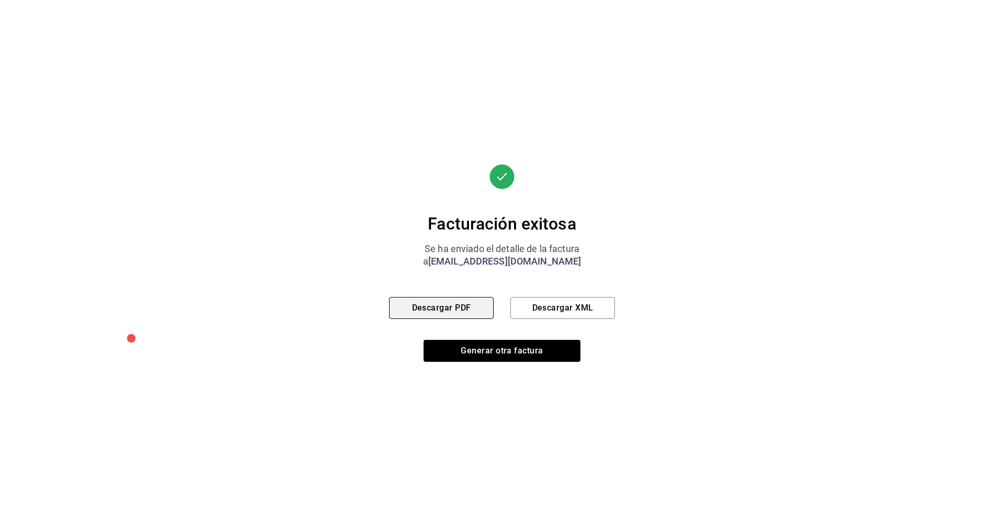
click at [448, 308] on button "Descargar PDF" at bounding box center [441, 308] width 105 height 22
click at [515, 350] on button "Generar otra factura" at bounding box center [502, 351] width 157 height 22
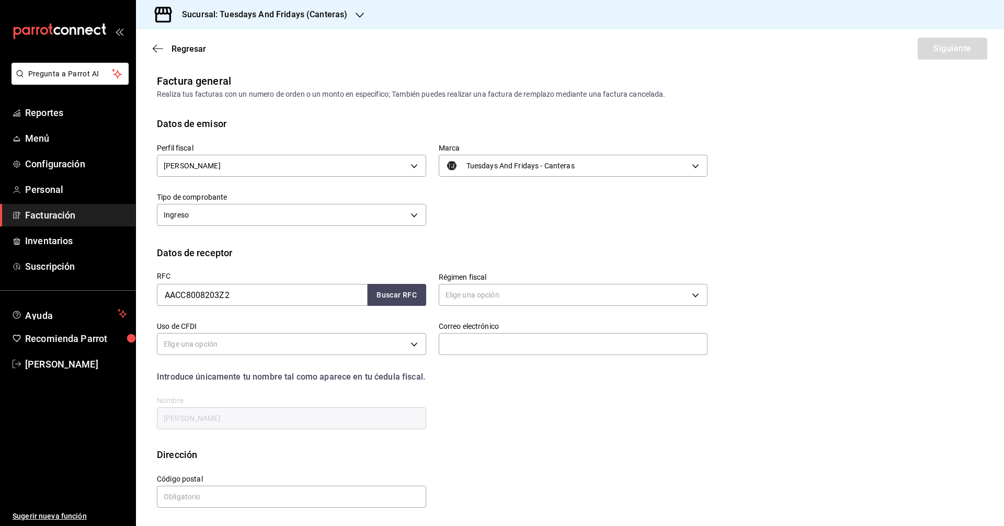
scroll to position [0, 0]
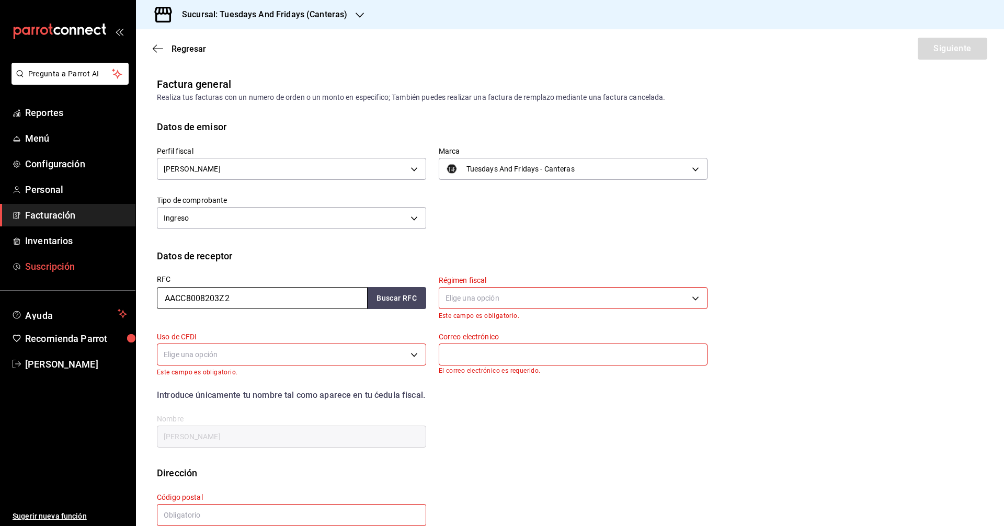
drag, startPoint x: 337, startPoint y: 293, endPoint x: 22, endPoint y: 277, distance: 315.9
click at [22, 277] on div "Pregunta a Parrot AI Reportes Menú Configuración Personal Facturación Inventari…" at bounding box center [502, 263] width 1004 height 526
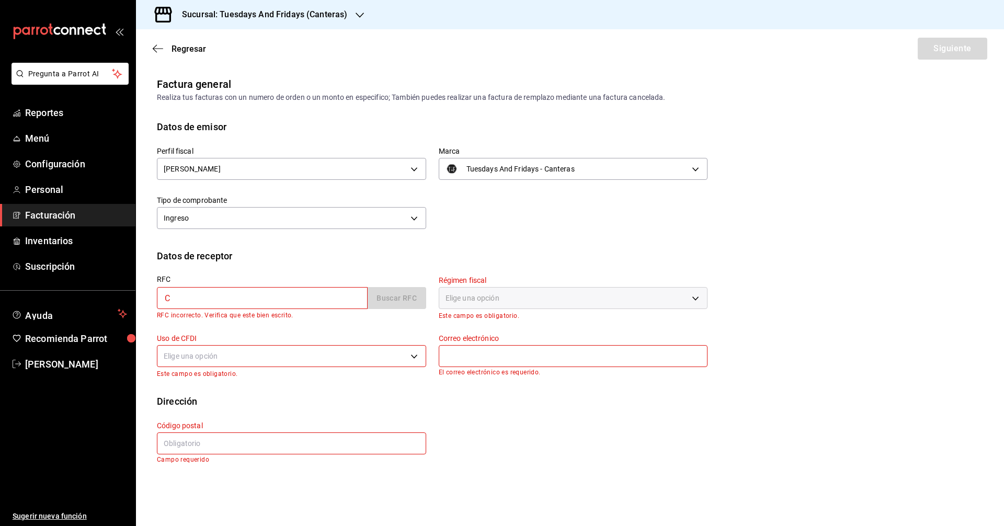
type input "CUTK810924N86"
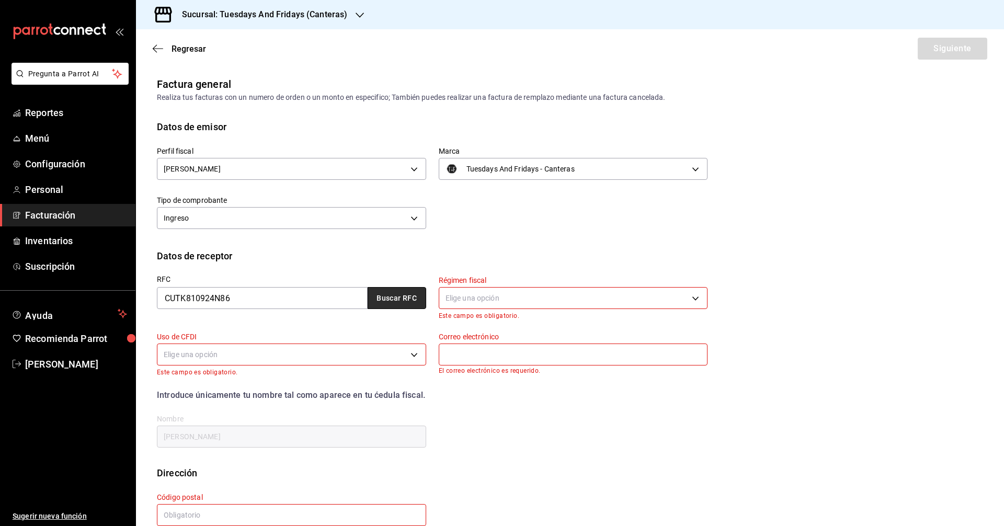
click at [389, 303] on button "Buscar RFC" at bounding box center [397, 298] width 59 height 22
type input "621"
type input "G03"
type input "kc_pip8@hotmail.com"
type input "20218"
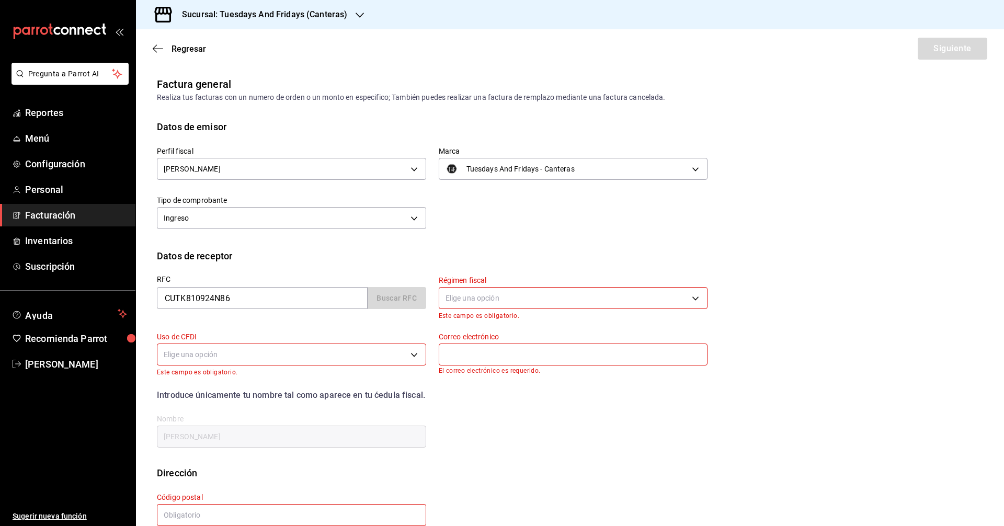
type input "KENNETT CUELLAR TORRES"
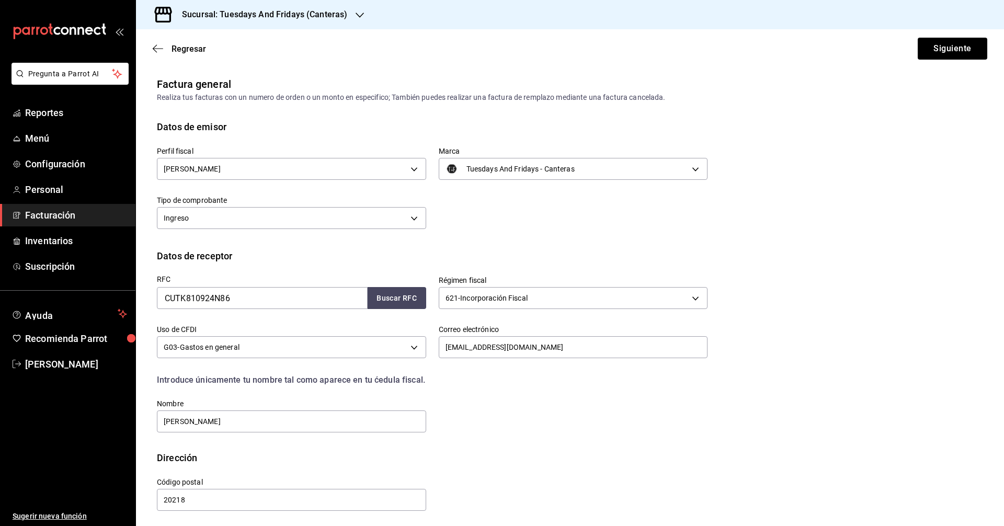
click at [580, 246] on div "Perfil fiscal [PERSON_NAME] c9cd24ef-4caf-4a7b-8585-89d79b9dc07f Marca Tuesdays…" at bounding box center [570, 191] width 827 height 115
click at [942, 47] on button "Siguiente" at bounding box center [953, 49] width 70 height 22
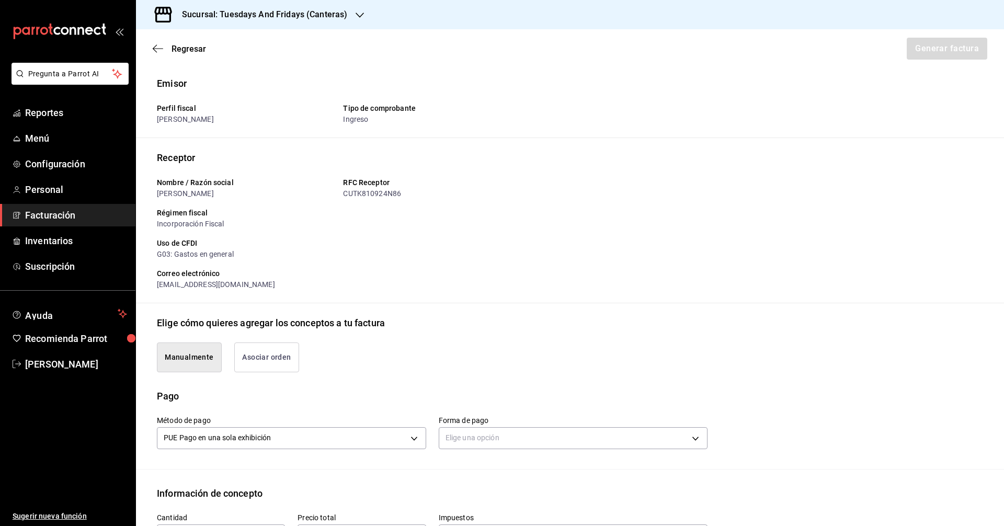
scroll to position [157, 0]
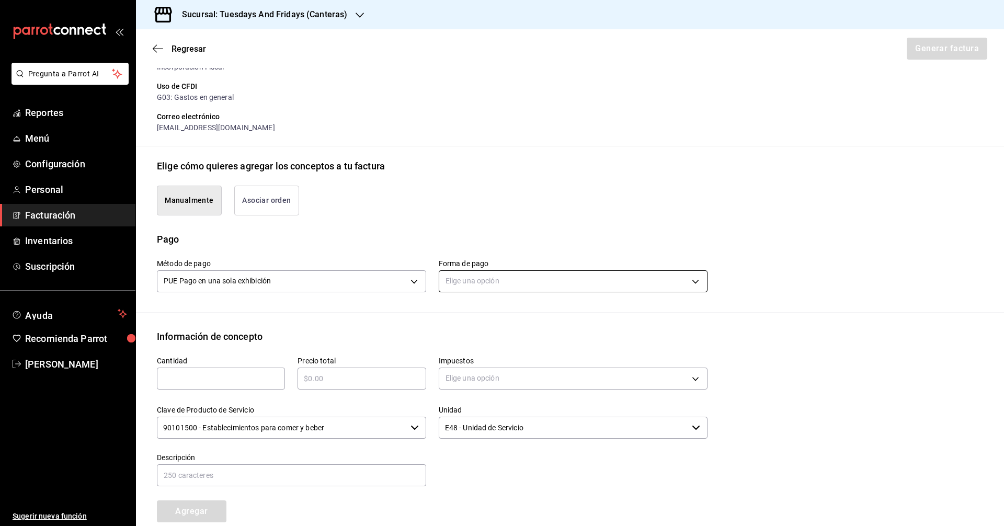
click at [477, 274] on body "Pregunta a Parrot AI Reportes Menú Configuración Personal Facturación Inventari…" at bounding box center [502, 263] width 1004 height 526
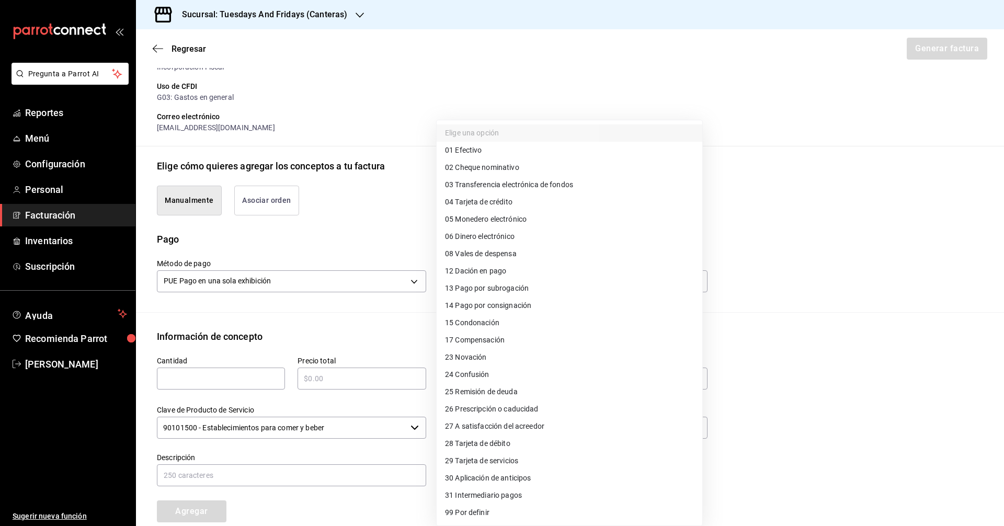
click at [526, 182] on span "03 Transferencia electrónica de fondos" at bounding box center [509, 184] width 128 height 11
type input "03"
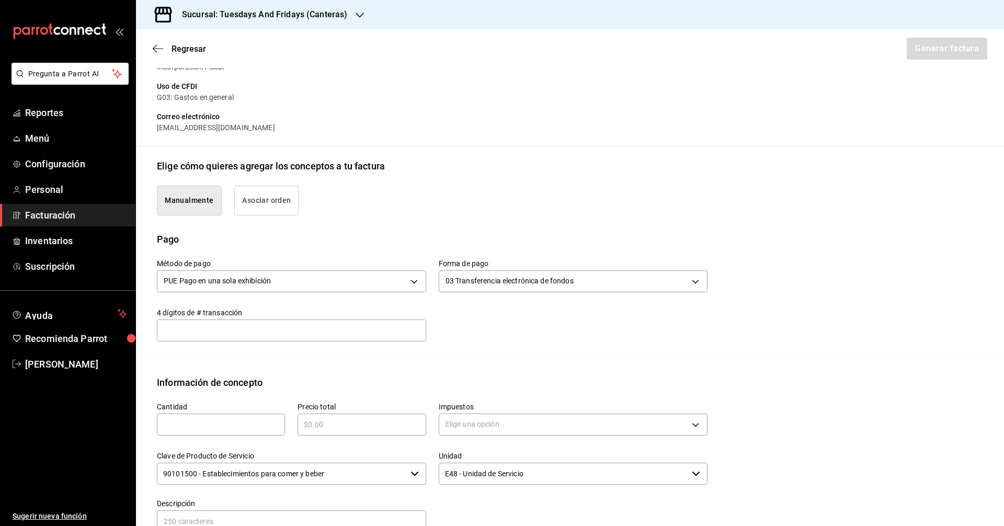
click at [331, 335] on input "text" at bounding box center [291, 330] width 269 height 21
type input "5454"
click at [196, 437] on div "Cantidad ​" at bounding box center [214, 414] width 141 height 49
click at [199, 428] on input "text" at bounding box center [221, 425] width 128 height 13
type input "390"
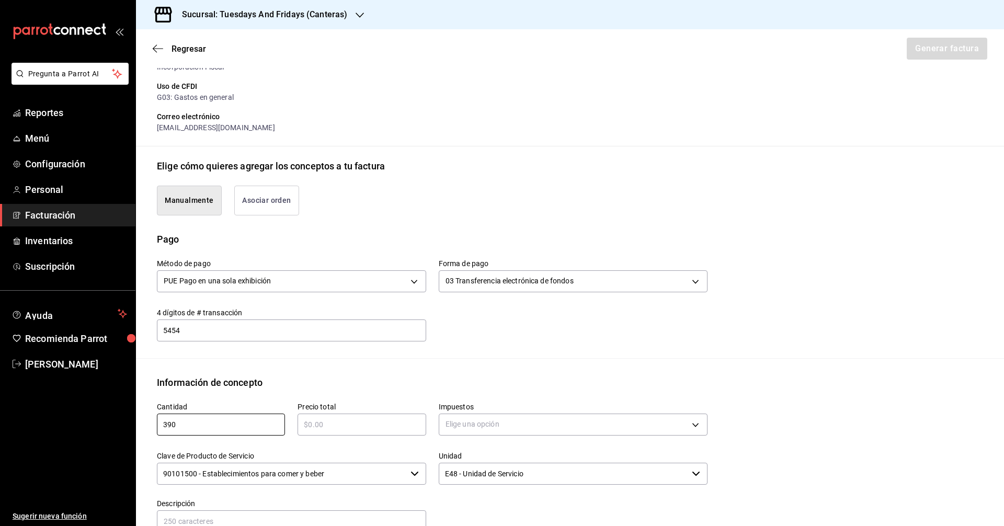
click at [321, 414] on div "​" at bounding box center [362, 425] width 128 height 22
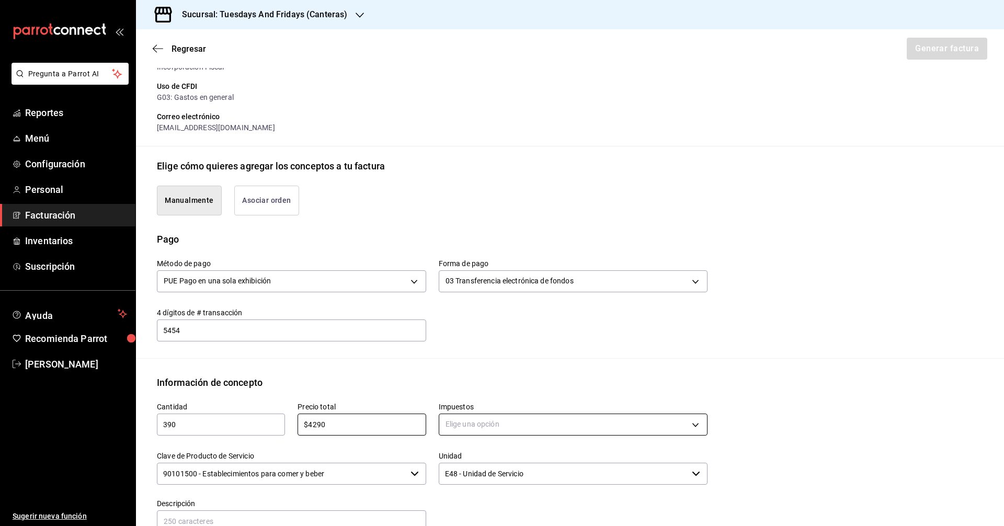
type input "$4290"
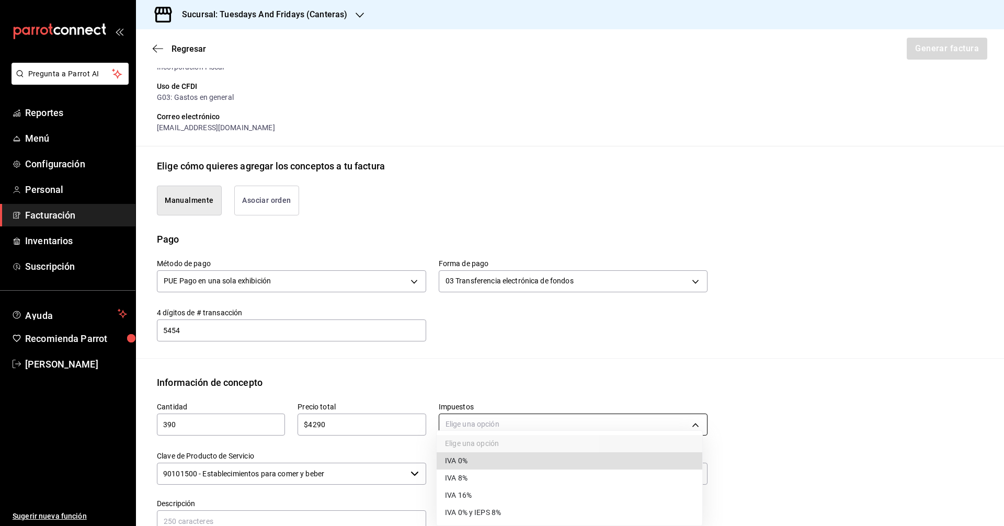
click at [575, 427] on body "Pregunta a Parrot AI Reportes Menú Configuración Personal Facturación Inventari…" at bounding box center [502, 263] width 1004 height 526
click at [454, 459] on span "IVA 0%" at bounding box center [456, 461] width 22 height 11
type input "IVA_0"
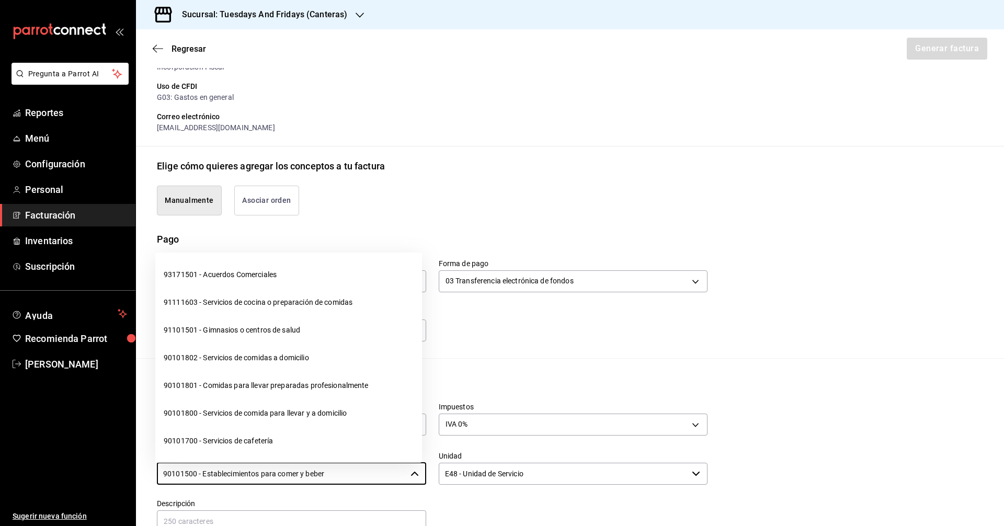
drag, startPoint x: 380, startPoint y: 465, endPoint x: 104, endPoint y: 472, distance: 276.3
click at [104, 472] on div "Pregunta a Parrot AI Reportes Menú Configuración Personal Facturación Inventari…" at bounding box center [502, 263] width 1004 height 526
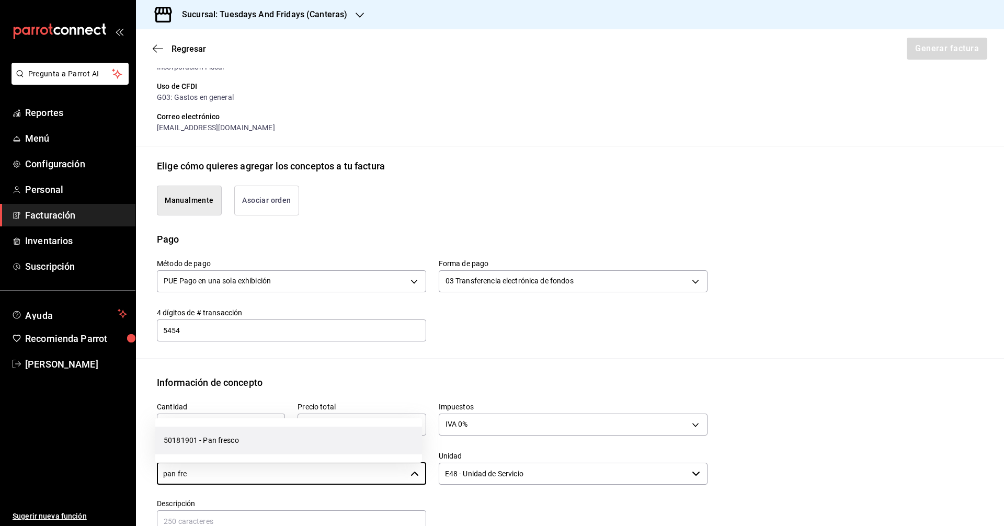
click at [261, 441] on li "50181901 - Pan fresco" at bounding box center [288, 441] width 267 height 28
type input "50181901 - Pan fresco"
click at [554, 493] on div at bounding box center [567, 511] width 282 height 48
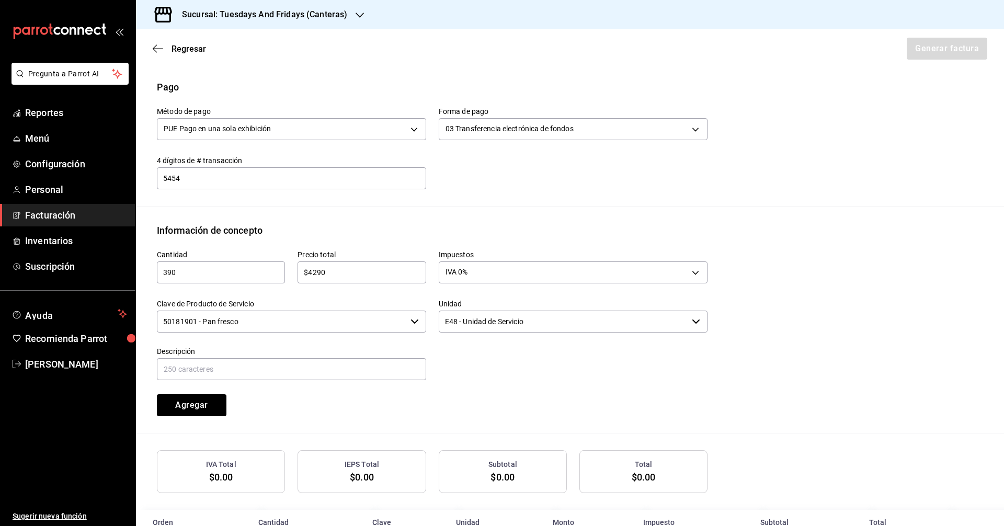
scroll to position [314, 0]
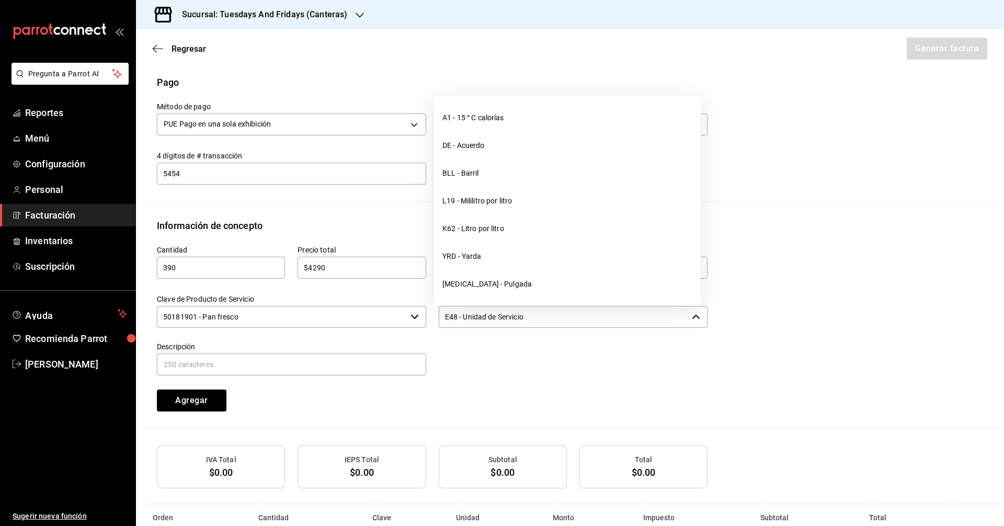
drag, startPoint x: 579, startPoint y: 320, endPoint x: 462, endPoint y: 310, distance: 117.1
click at [462, 310] on input "E48 - Unidad de Servicio" at bounding box center [564, 317] width 250 height 22
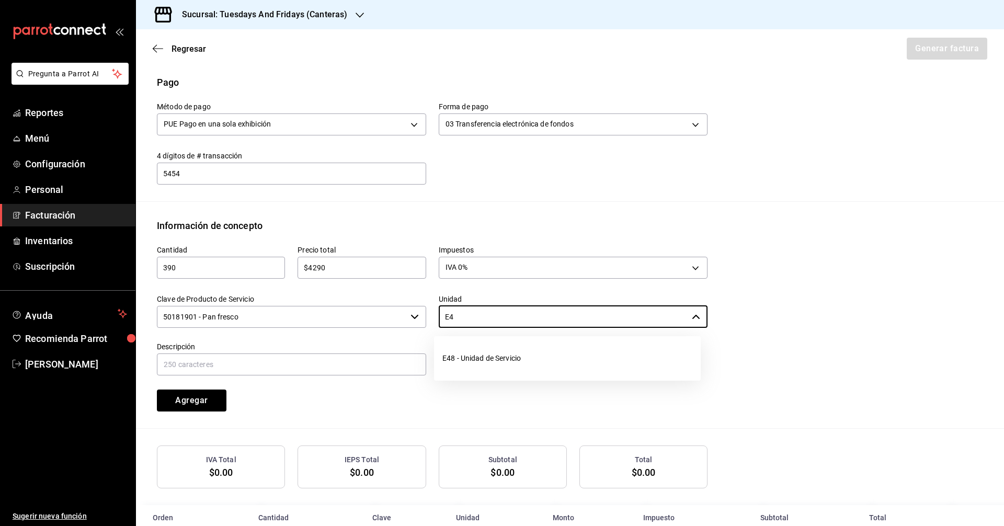
type input "E"
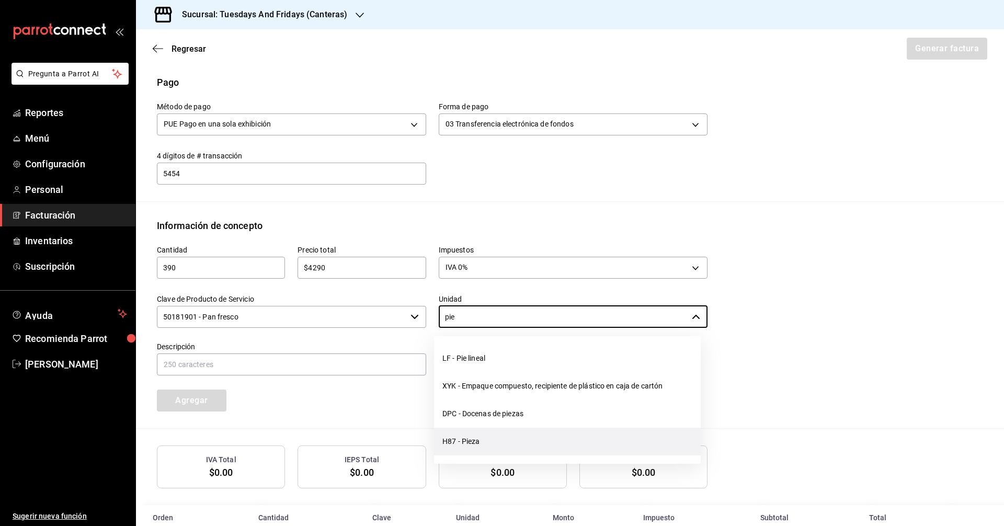
click at [460, 437] on li "H87 - Pieza" at bounding box center [567, 442] width 267 height 28
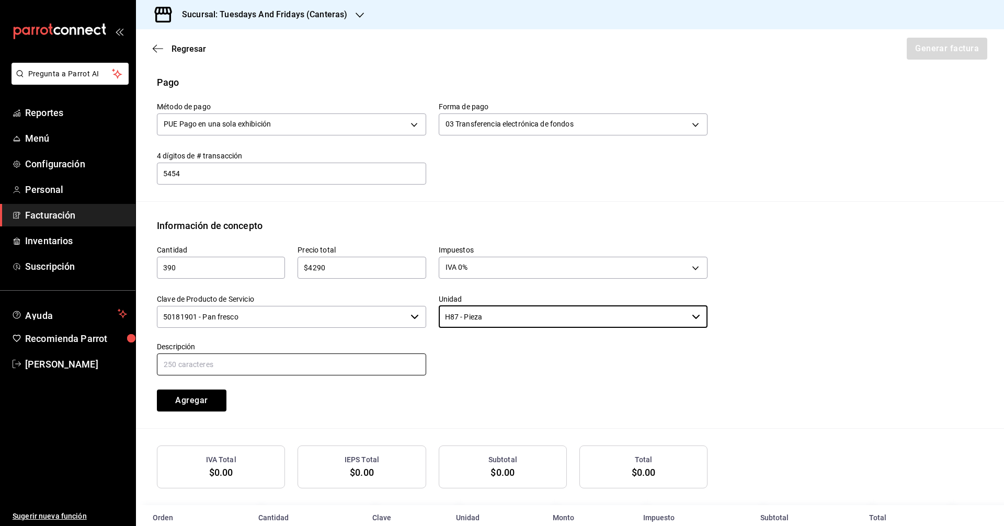
type input "H87 - Pieza"
click at [353, 371] on input "text" at bounding box center [291, 365] width 269 height 22
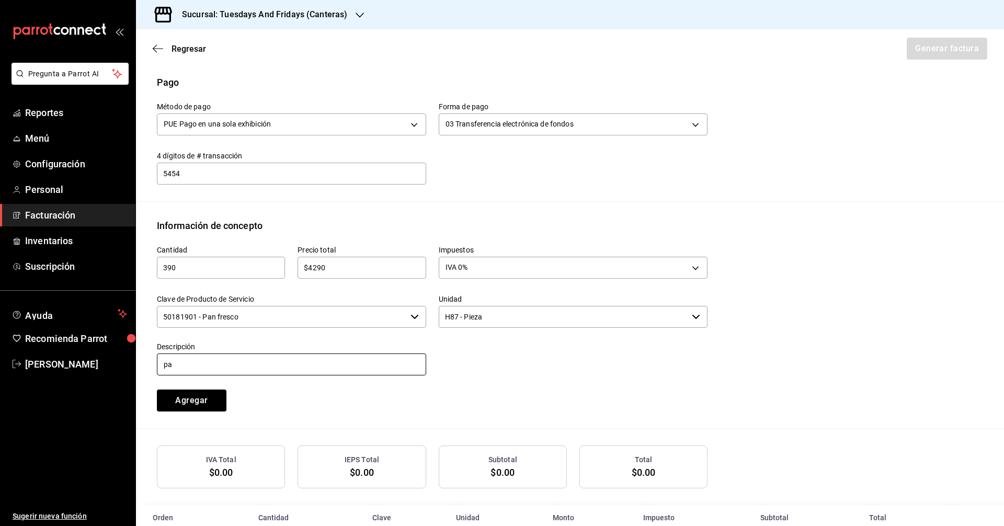
type input "Pan Hamburguesa"
click at [345, 387] on div "Cantidad 390 ​ Precio total $4290 ​ Impuestos IVA 0% IVA_0 Clave de Producto de…" at bounding box center [425, 322] width 563 height 179
click at [207, 397] on button "Agregar" at bounding box center [192, 401] width 70 height 22
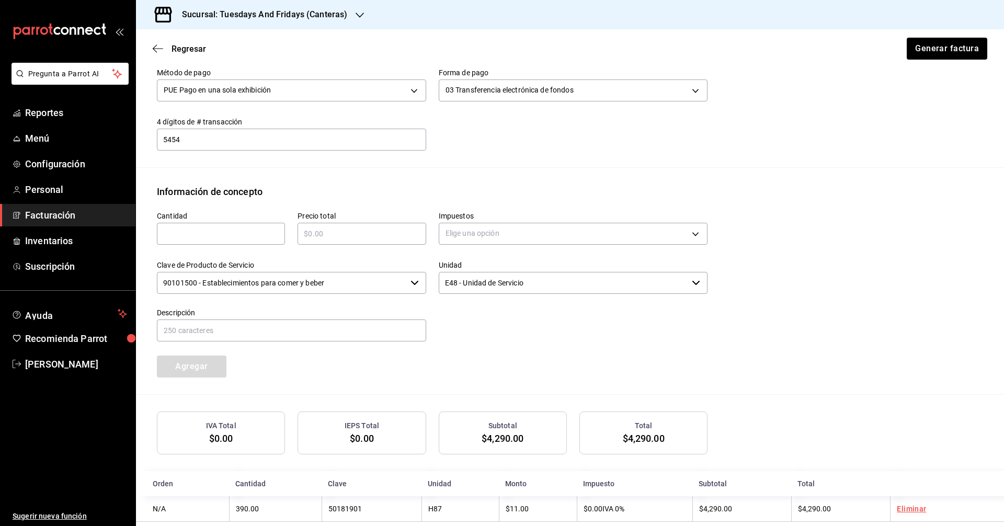
scroll to position [366, 0]
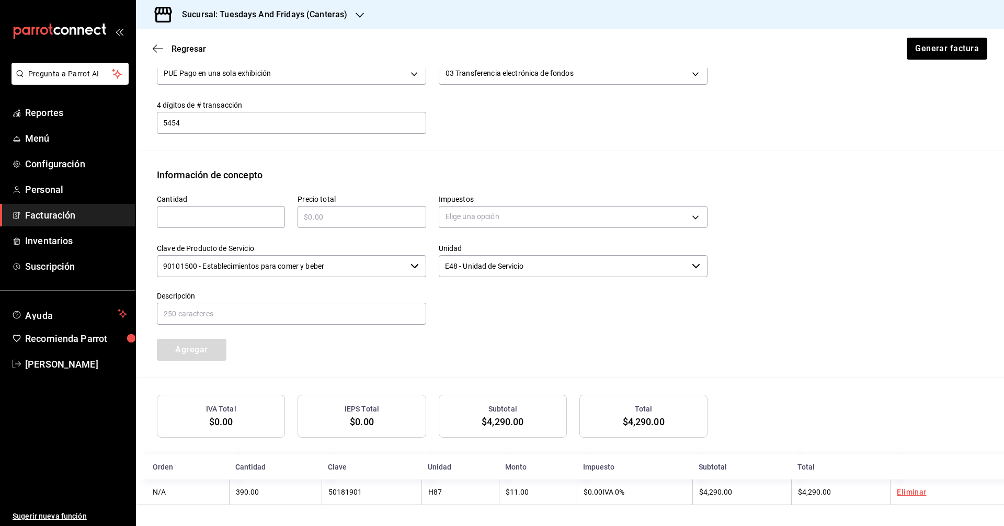
click at [216, 209] on div "​" at bounding box center [221, 217] width 128 height 22
type input "185"
click at [322, 218] on input "text" at bounding box center [362, 217] width 128 height 13
type input "$1850"
click at [443, 221] on body "Pregunta a Parrot AI Reportes Menú Configuración Personal Facturación Inventari…" at bounding box center [502, 263] width 1004 height 526
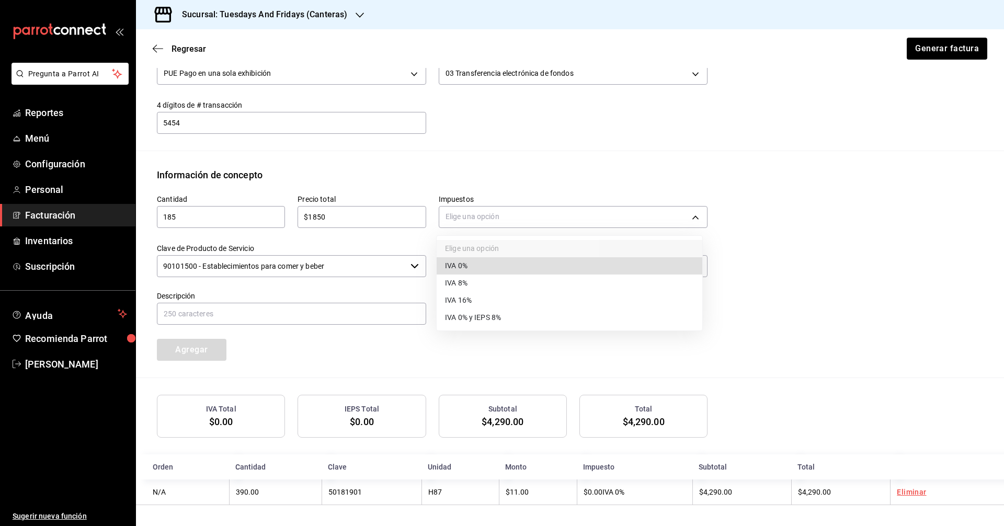
drag, startPoint x: 453, startPoint y: 270, endPoint x: 309, endPoint y: 261, distance: 144.2
click at [451, 269] on span "IVA 0%" at bounding box center [456, 266] width 22 height 11
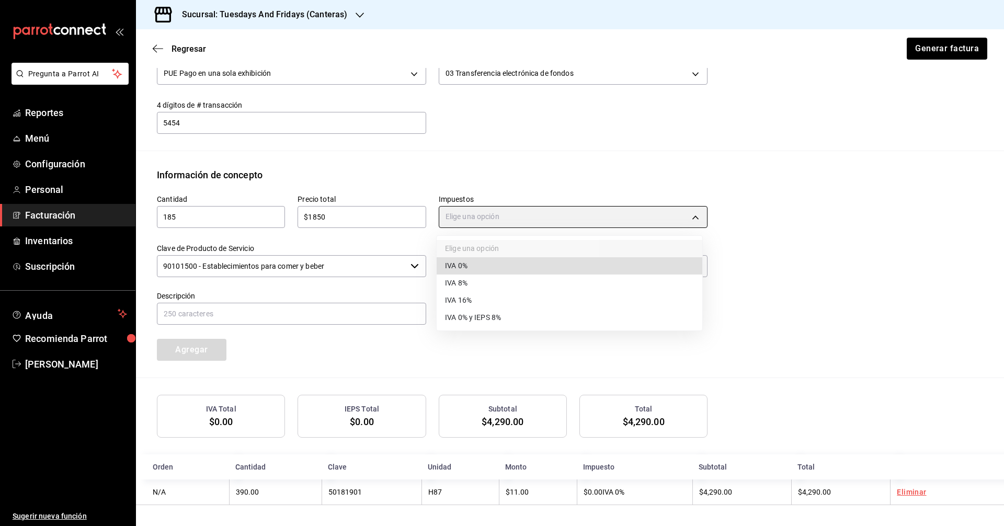
type input "IVA_0"
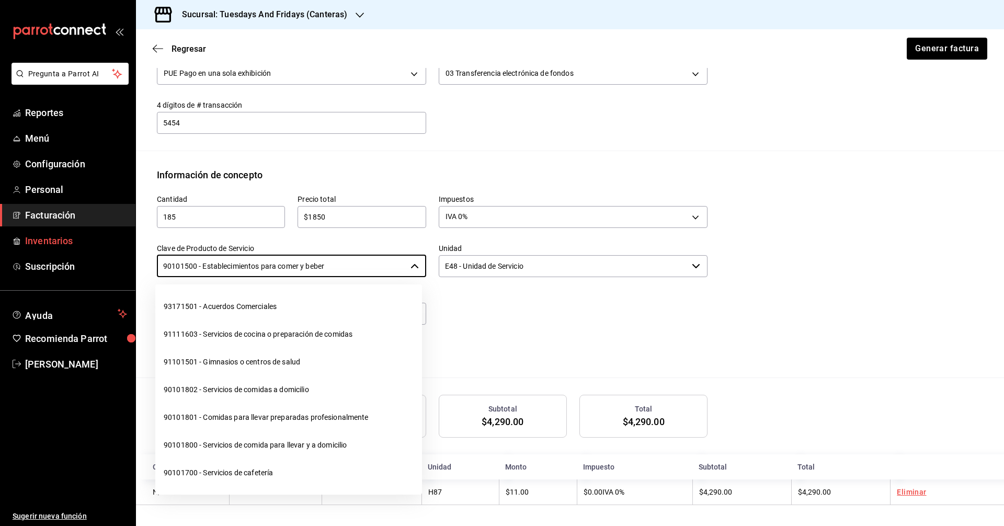
drag, startPoint x: 353, startPoint y: 271, endPoint x: 130, endPoint y: 250, distance: 224.4
click at [130, 250] on div "Pregunta a Parrot AI Reportes Menú Configuración Personal Facturación Inventari…" at bounding box center [502, 263] width 1004 height 526
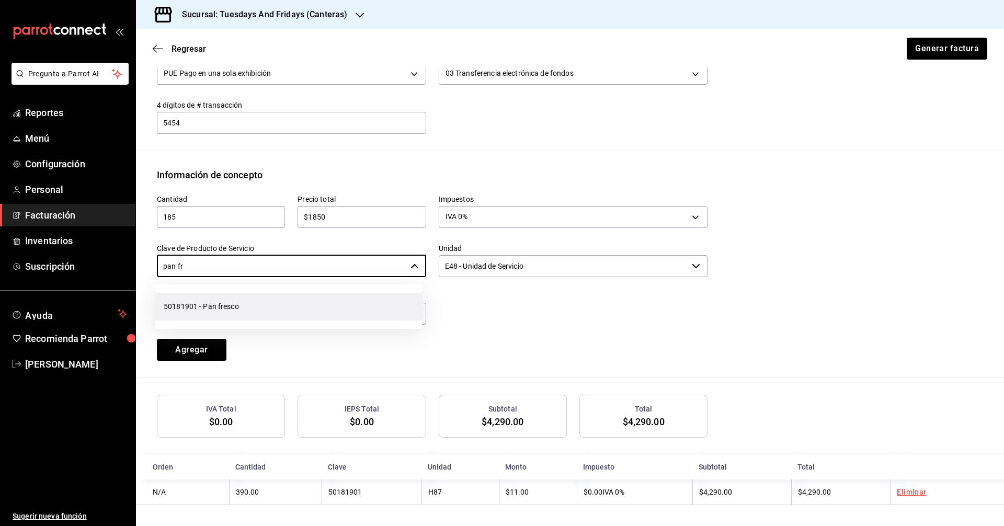
click at [178, 303] on li "50181901 - Pan fresco" at bounding box center [288, 307] width 267 height 28
click at [575, 277] on div "Unidad E48 - Unidad de Servicio ​" at bounding box center [573, 261] width 269 height 35
type input "50181901 - Pan fresco"
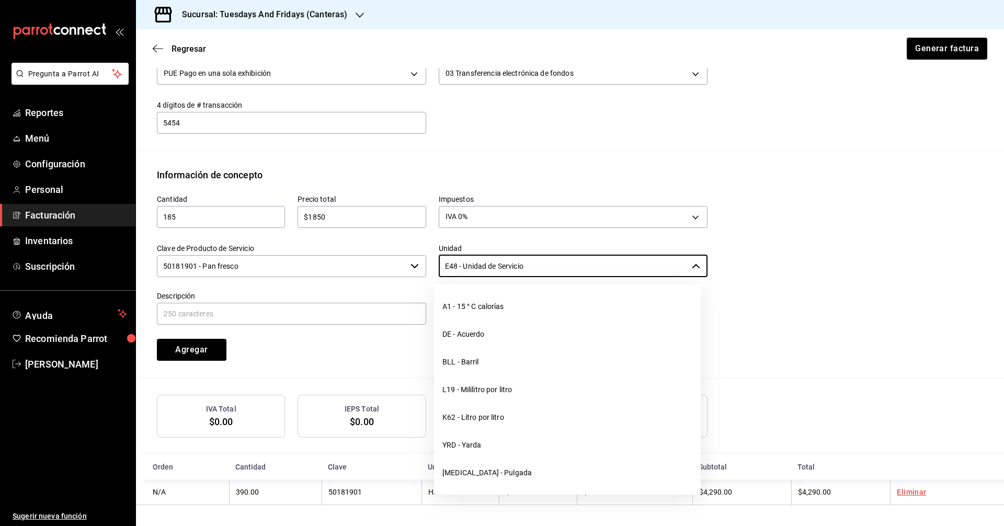
drag, startPoint x: 593, startPoint y: 258, endPoint x: 394, endPoint y: 257, distance: 198.8
click at [394, 257] on div "Cantidad 185 ​ Precio total $1850 ​ Impuestos IVA 0% IVA_0 Clave de Producto de…" at bounding box center [425, 271] width 563 height 179
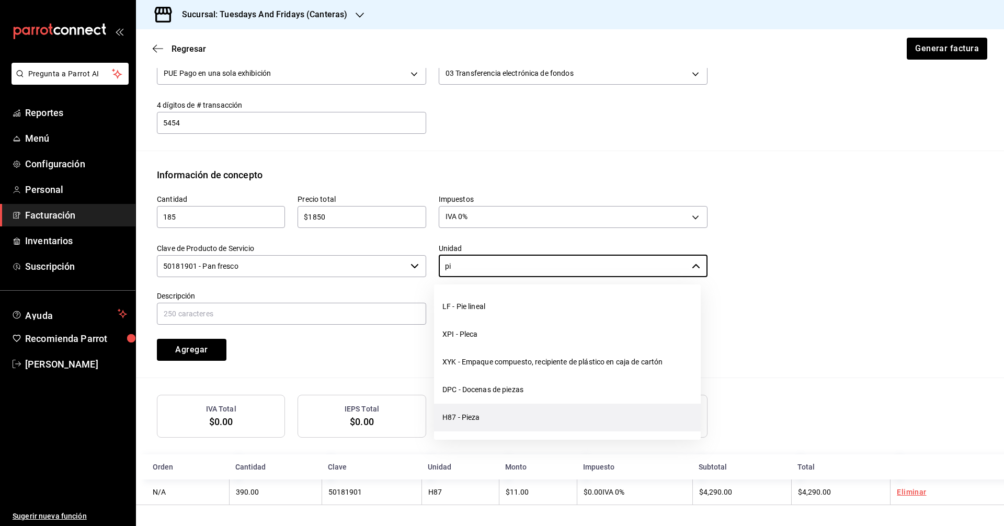
click at [541, 423] on li "H87 - Pieza" at bounding box center [567, 418] width 267 height 28
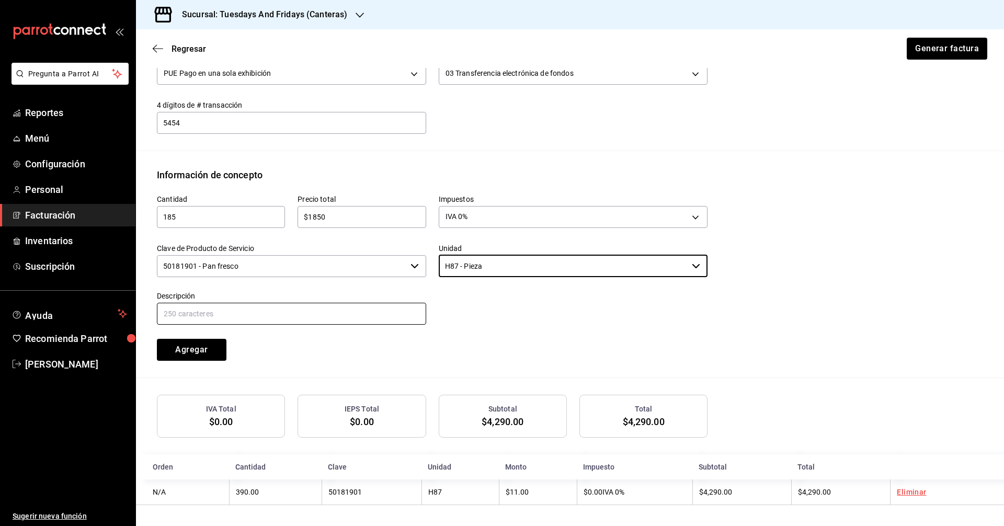
type input "H87 - Pieza"
drag, startPoint x: 300, startPoint y: 312, endPoint x: 293, endPoint y: 314, distance: 7.0
click at [300, 312] on input "text" at bounding box center [291, 314] width 269 height 22
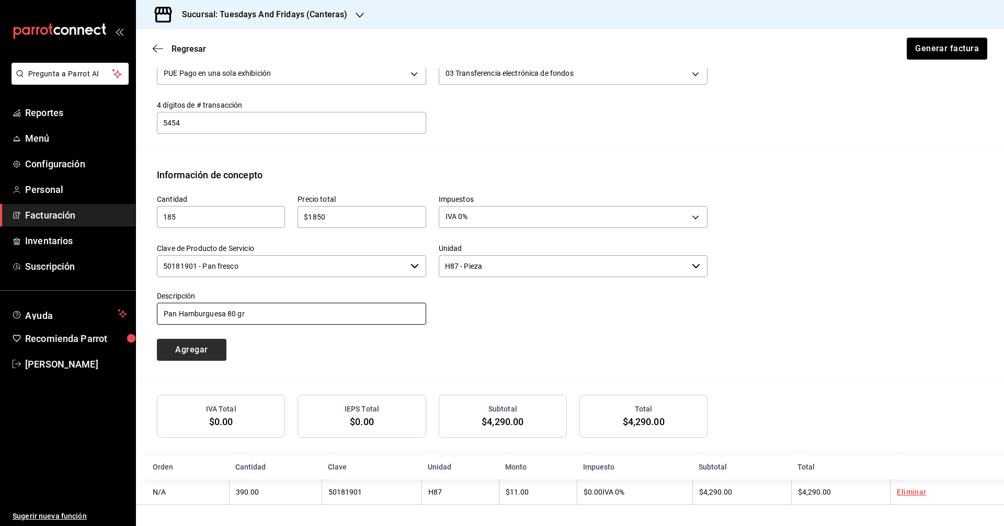
type input "Pan Hamburguesa 80 gr"
click at [196, 349] on button "Agregar" at bounding box center [192, 350] width 70 height 22
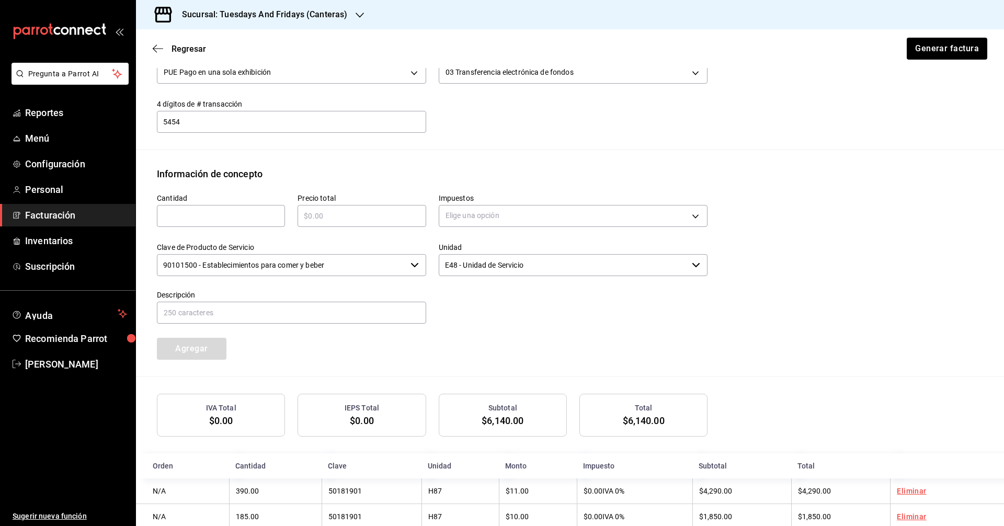
click at [372, 358] on div "Cantidad ​ Precio total ​ Impuestos Elige una opción Clave de Producto de Servi…" at bounding box center [425, 270] width 563 height 179
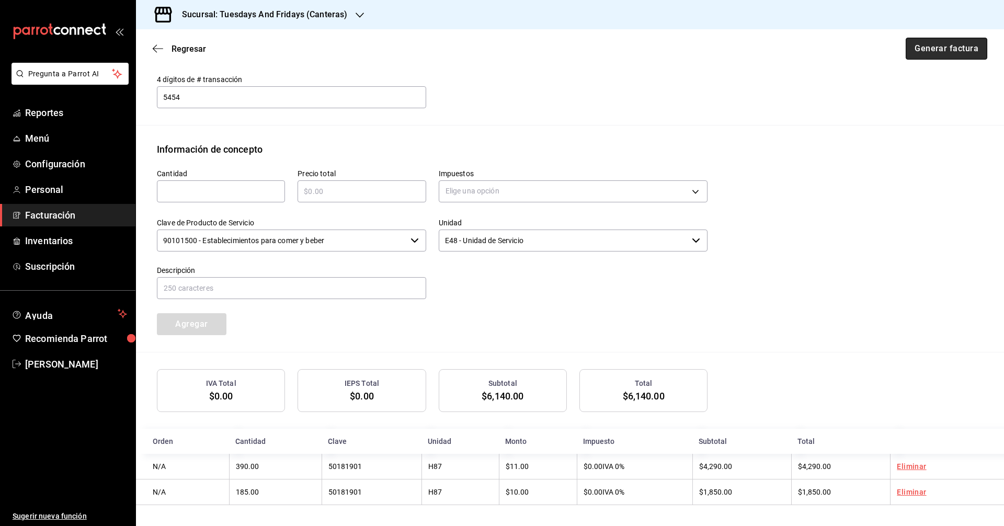
click at [920, 54] on button "Generar factura" at bounding box center [947, 49] width 82 height 22
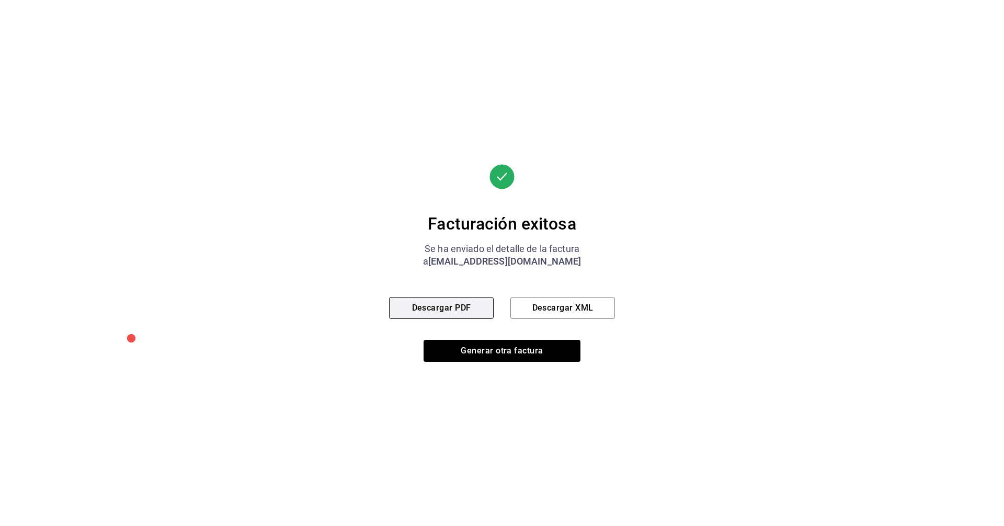
click at [458, 306] on button "Descargar PDF" at bounding box center [441, 308] width 105 height 22
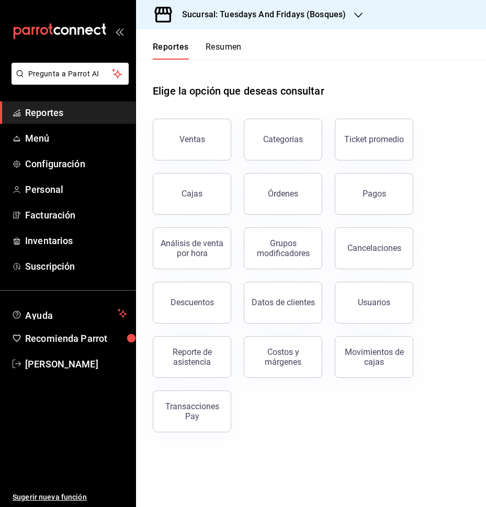
click at [329, 14] on h3 "Sucursal: Tuesdays And Fridays (Bosques)" at bounding box center [260, 14] width 172 height 13
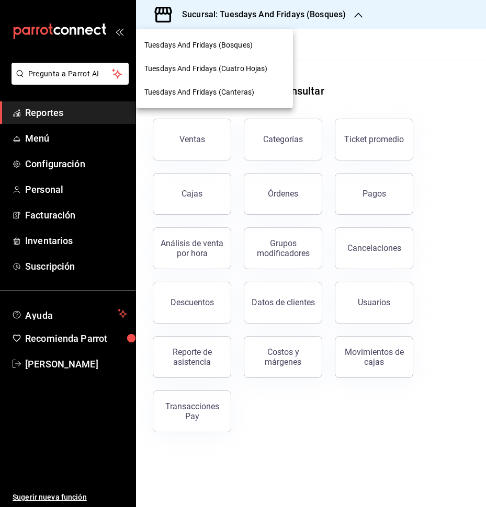
click at [233, 95] on span "Tuesdays And Fridays (Canteras)" at bounding box center [199, 92] width 110 height 11
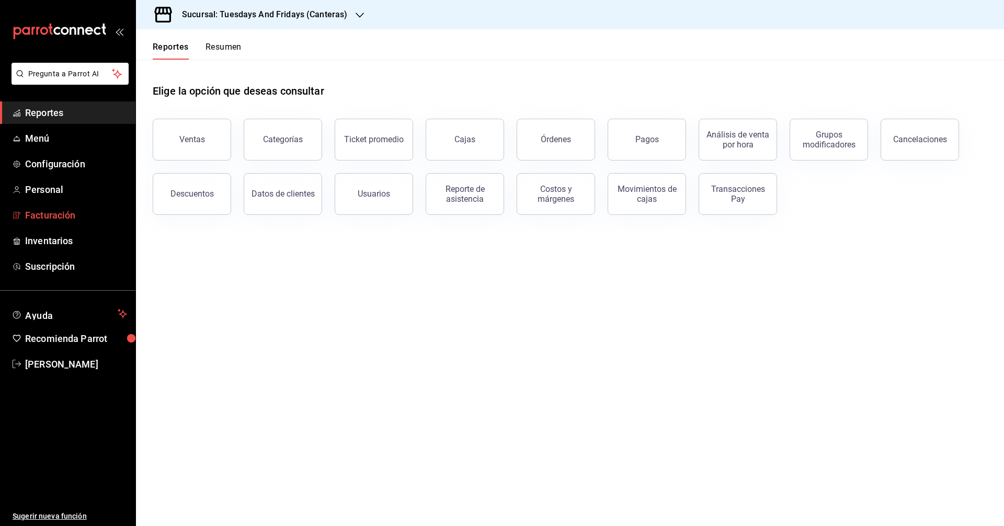
click at [73, 218] on span "Facturación" at bounding box center [76, 215] width 102 height 14
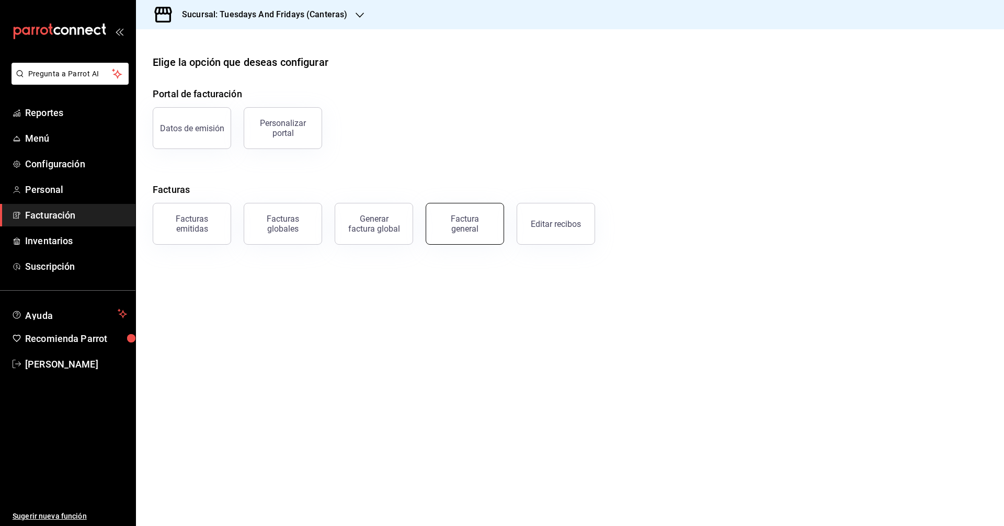
click at [482, 231] on div "Factura general" at bounding box center [465, 224] width 52 height 20
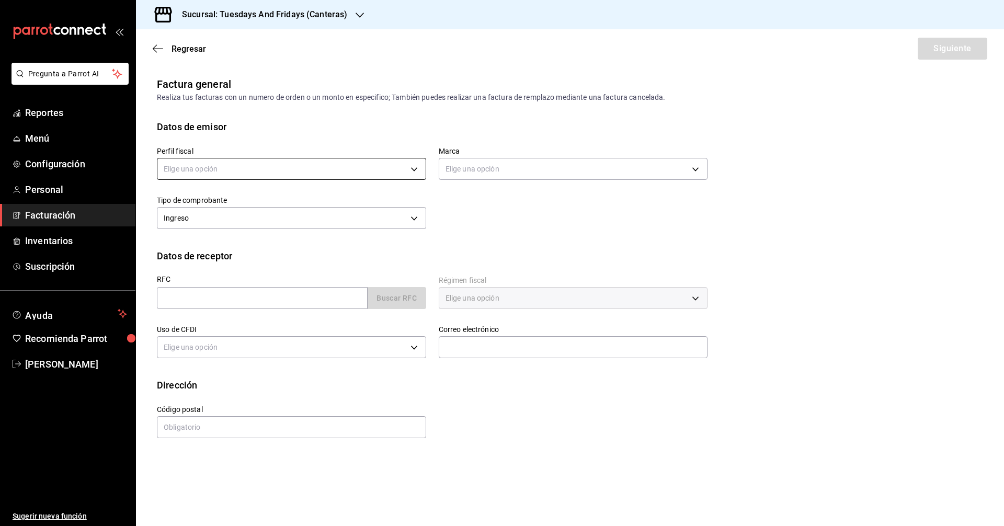
click at [287, 169] on body "Pregunta a Parrot AI Reportes Menú Configuración Personal Facturación Inventari…" at bounding box center [502, 263] width 1004 height 526
click at [232, 225] on li "[PERSON_NAME]" at bounding box center [291, 221] width 268 height 19
type input "c9cd24ef-4caf-4a7b-8585-89d79b9dc07f"
type input "72192942-13c2-4f84-be82-f50c87f3379a"
click at [485, 231] on div "Elige una opción [PERSON_NAME]" at bounding box center [502, 263] width 1004 height 526
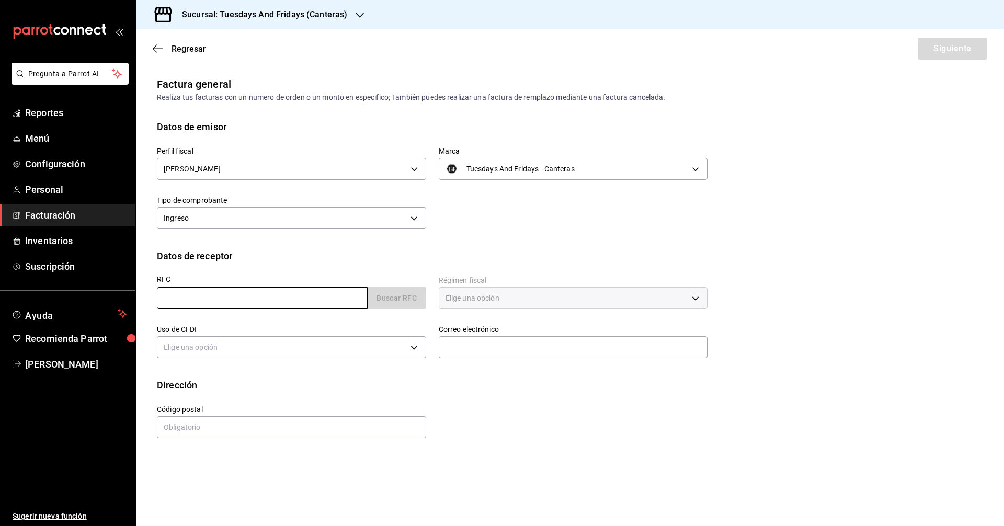
click at [308, 297] on input "text" at bounding box center [262, 298] width 211 height 22
type input "SOMA880426BZ2"
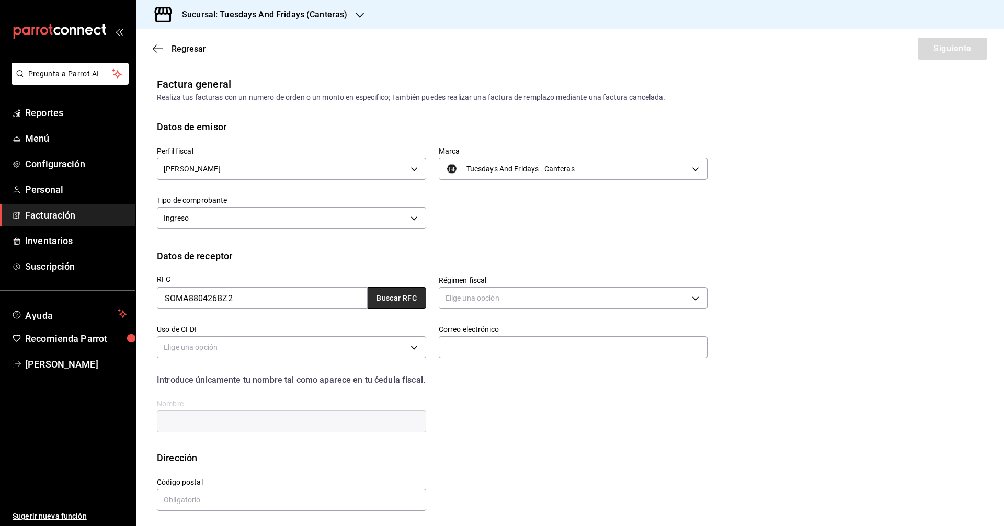
click at [412, 294] on button "Buscar RFC" at bounding box center [397, 298] width 59 height 22
type input "612"
type input "G03"
type input "[EMAIL_ADDRESS][DOMAIN_NAME]"
type input "20110"
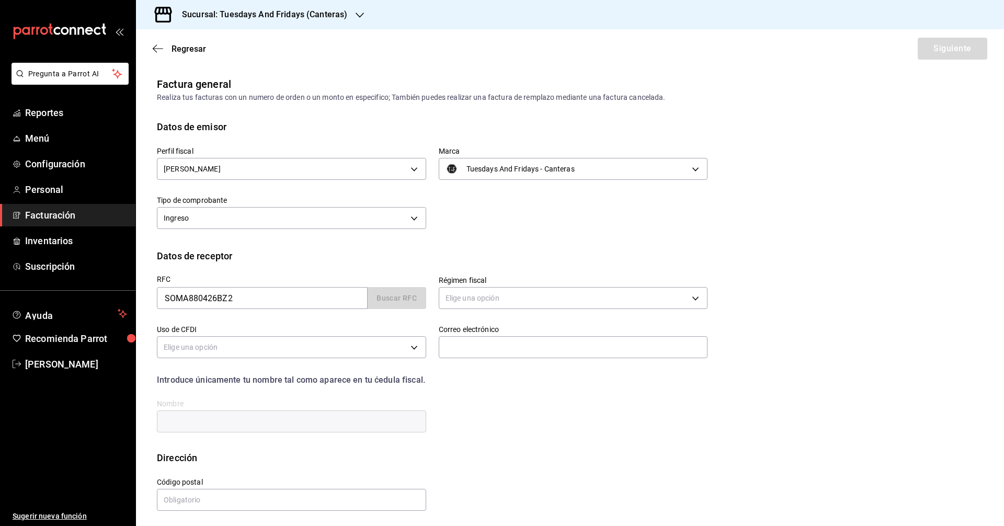
type input "[PERSON_NAME]"
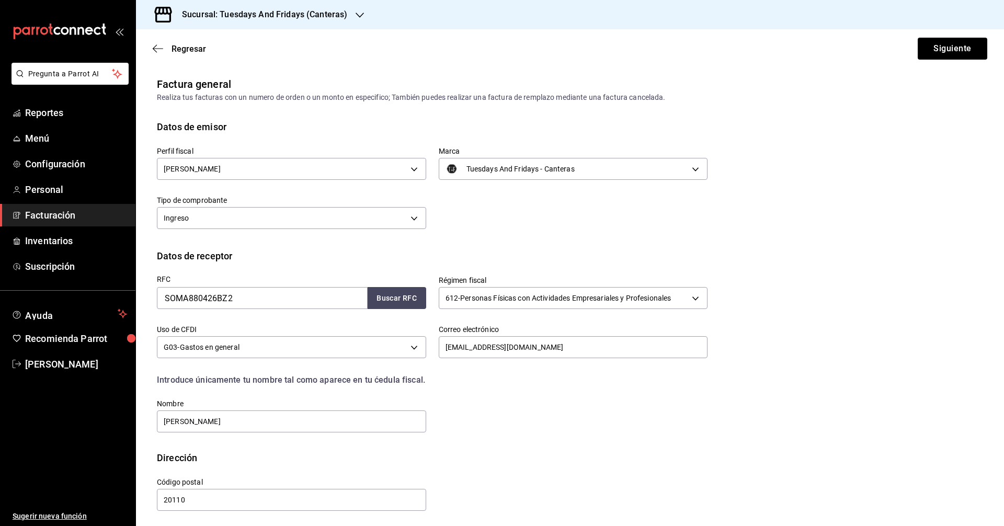
click at [485, 241] on div "Perfil fiscal [PERSON_NAME] c9cd24ef-4caf-4a7b-8585-89d79b9dc07f Marca Tuesdays…" at bounding box center [570, 191] width 827 height 115
click at [485, 44] on button "Siguiente" at bounding box center [953, 49] width 70 height 22
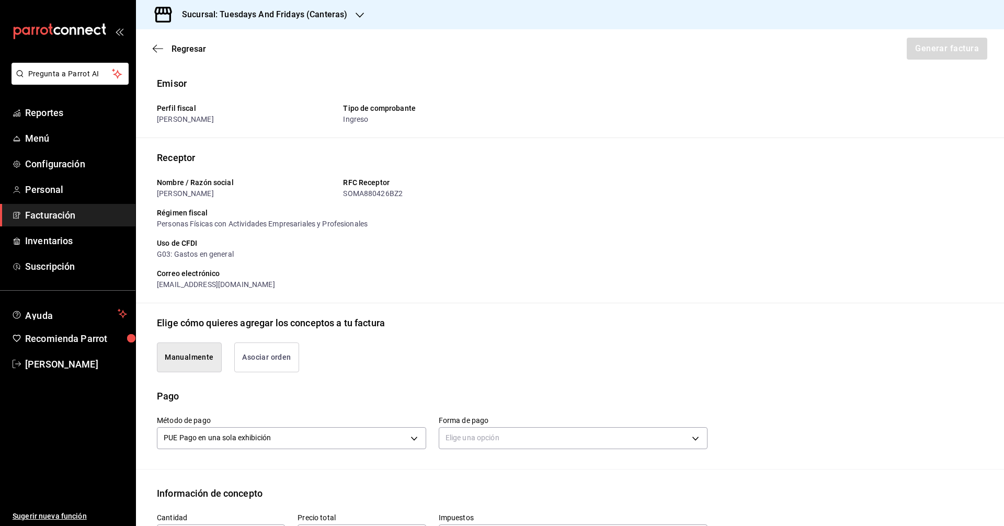
scroll to position [105, 0]
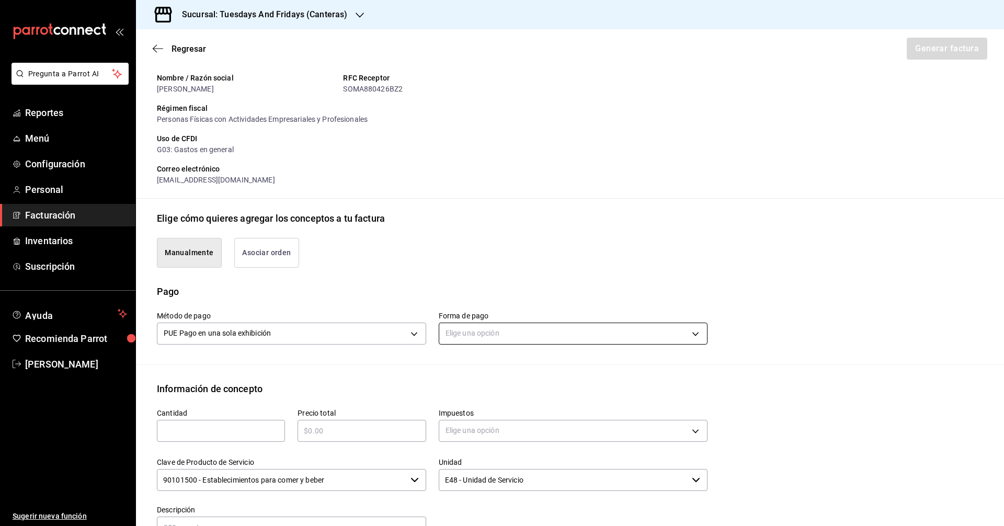
click at [485, 337] on body "Pregunta a Parrot AI Reportes Menú Configuración Personal Facturación Inventari…" at bounding box center [502, 263] width 1004 height 526
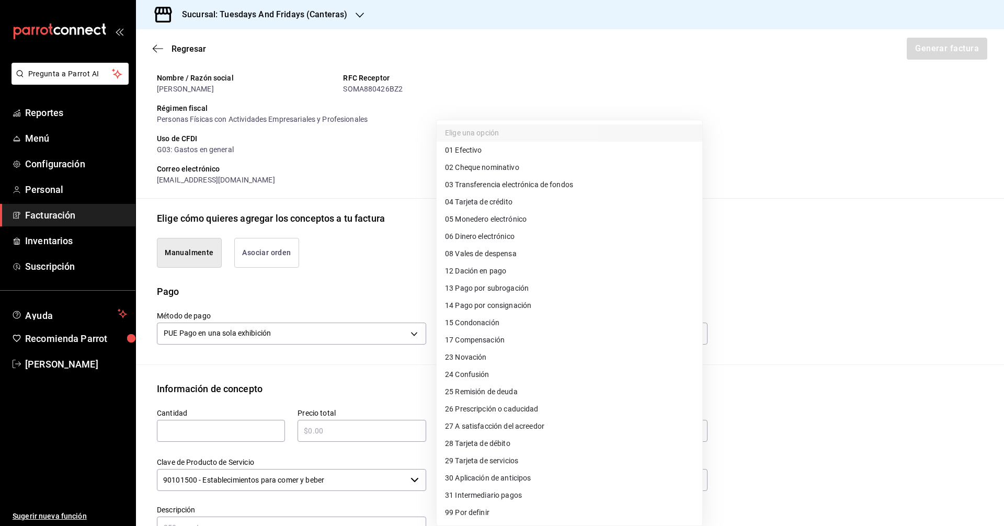
click at [485, 153] on li "01 Efectivo" at bounding box center [570, 150] width 266 height 17
type input "01"
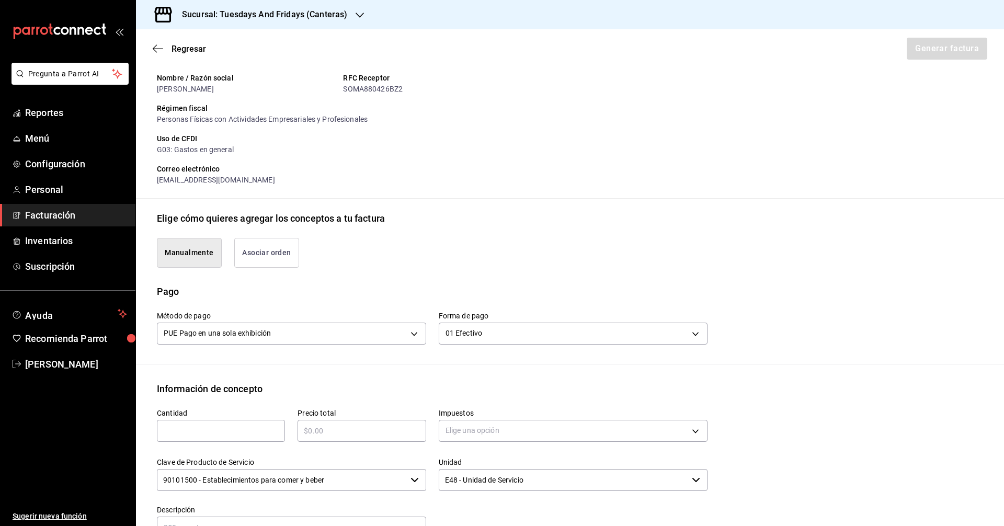
click at [392, 299] on div "Método de pago PUE Pago en una sola exhibición PUE" at bounding box center [285, 323] width 282 height 49
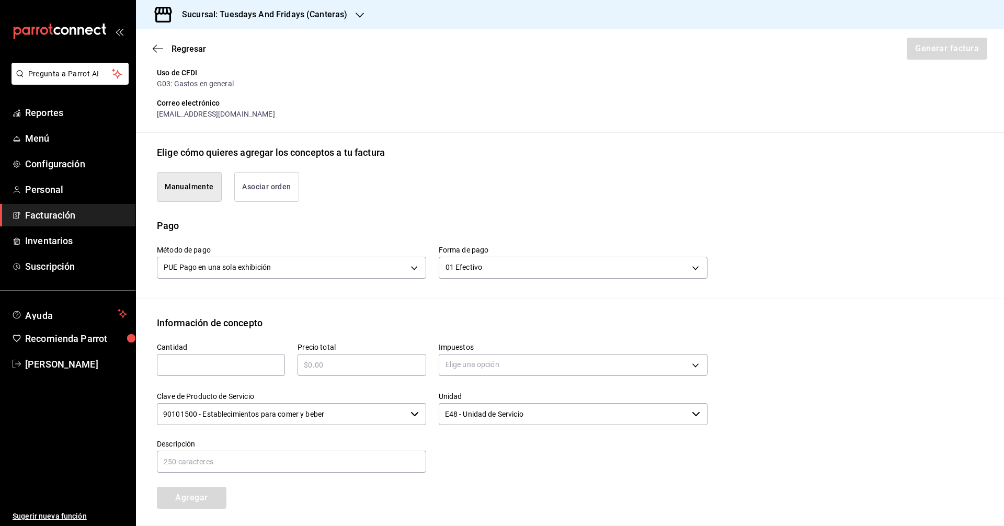
scroll to position [209, 0]
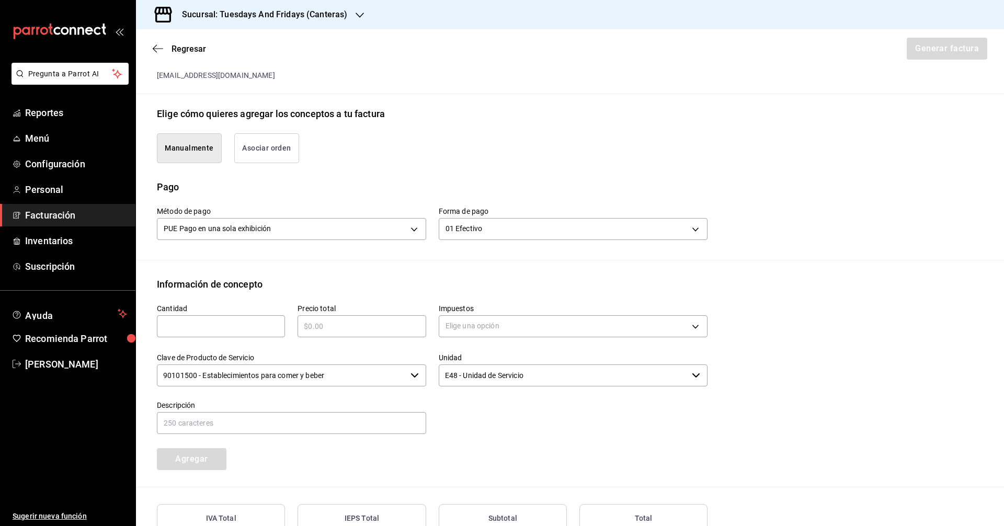
click at [246, 329] on input "text" at bounding box center [221, 326] width 128 height 13
type input "1580"
click at [382, 325] on input "text" at bounding box center [362, 326] width 128 height 13
type input "$1580"
click at [456, 325] on body "Pregunta a Parrot AI Reportes Menú Configuración Personal Facturación Inventari…" at bounding box center [502, 263] width 1004 height 526
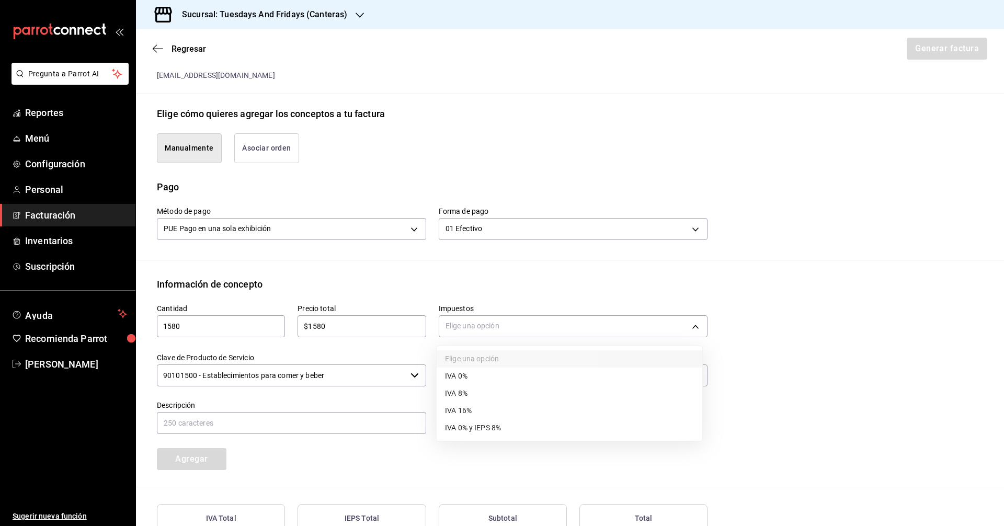
click at [462, 373] on span "IVA 0%" at bounding box center [456, 376] width 22 height 11
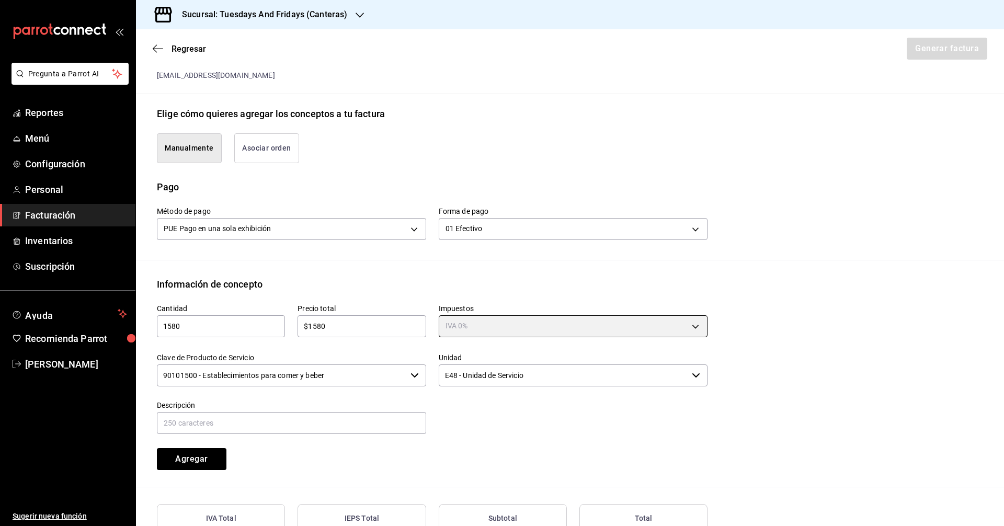
type input "IVA_0"
click at [374, 383] on input "90101500 - Establecimientos para comer y beber" at bounding box center [282, 376] width 250 height 22
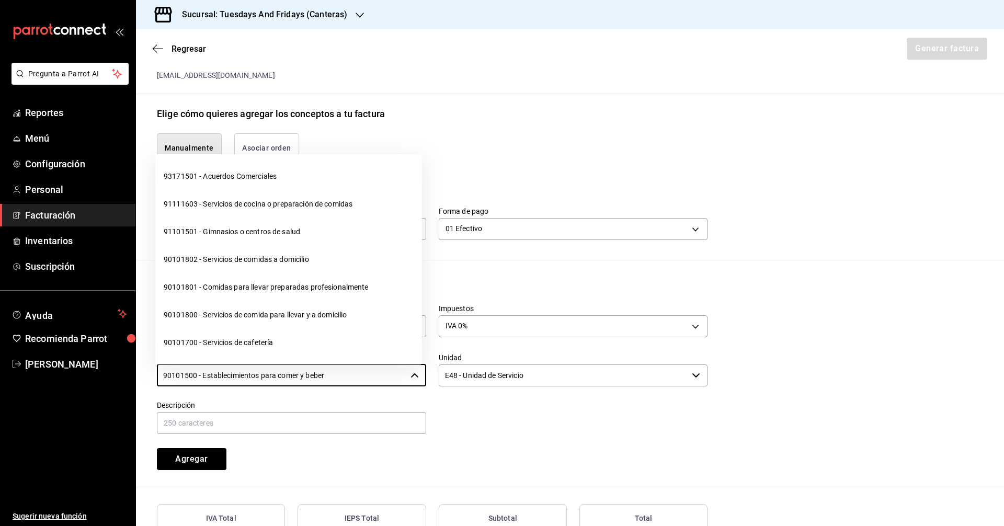
drag, startPoint x: 381, startPoint y: 378, endPoint x: 131, endPoint y: 377, distance: 250.1
click at [131, 377] on div "Pregunta a Parrot AI Reportes Menú Configuración Personal Facturación Inventari…" at bounding box center [502, 263] width 1004 height 526
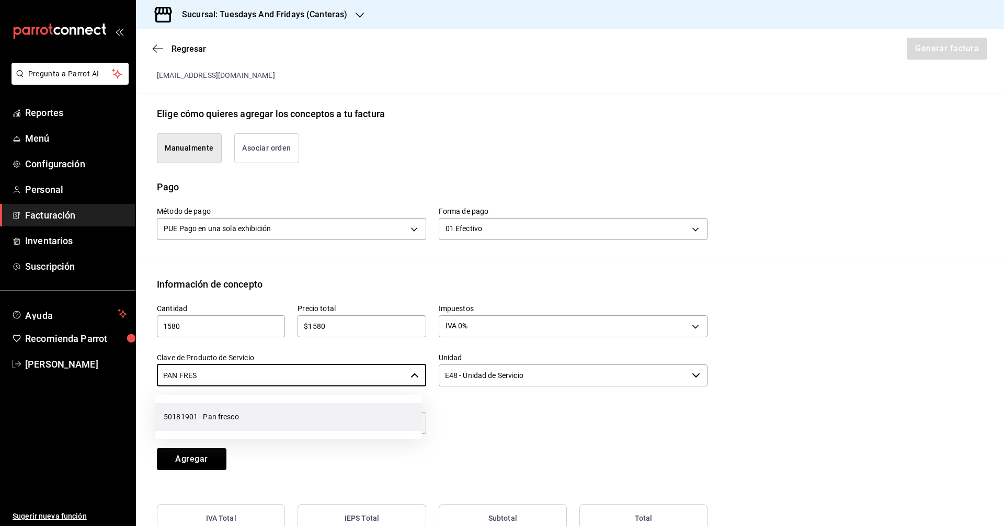
click at [195, 424] on li "50181901 - Pan fresco" at bounding box center [288, 417] width 267 height 28
click at [483, 387] on div "Unidad E48 - Unidad de Servicio ​" at bounding box center [573, 370] width 269 height 35
type input "50181901 - Pan fresco"
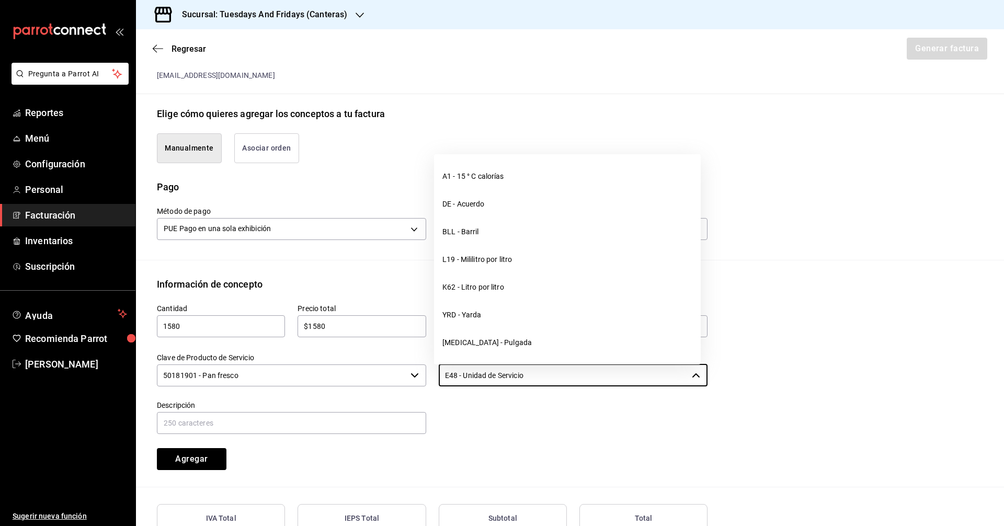
drag, startPoint x: 556, startPoint y: 377, endPoint x: 357, endPoint y: 354, distance: 200.1
click at [357, 354] on div "Cantidad 1580 ​ Precio total $1580 ​ Impuestos IVA 0% IVA_0 Clave de Producto d…" at bounding box center [425, 380] width 563 height 179
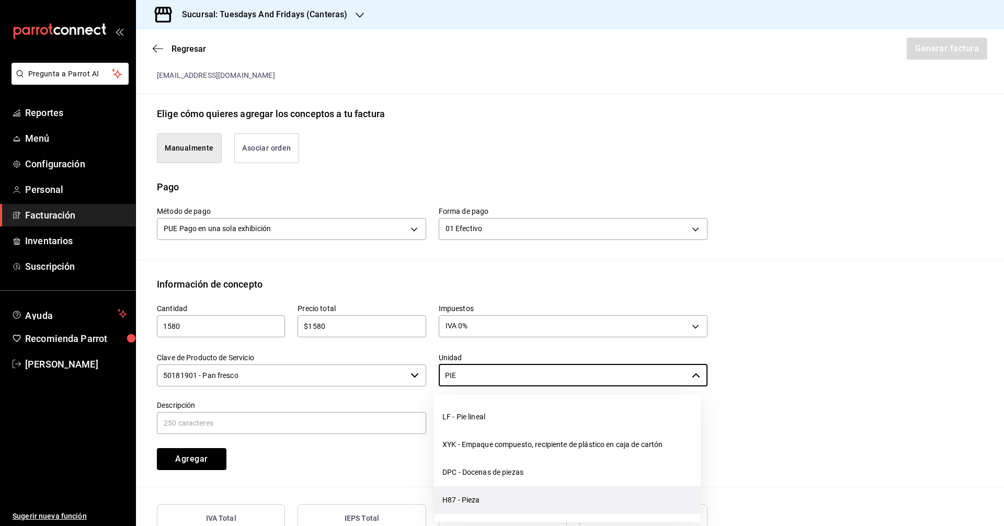
click at [463, 506] on li "H87 - Pieza" at bounding box center [567, 501] width 267 height 28
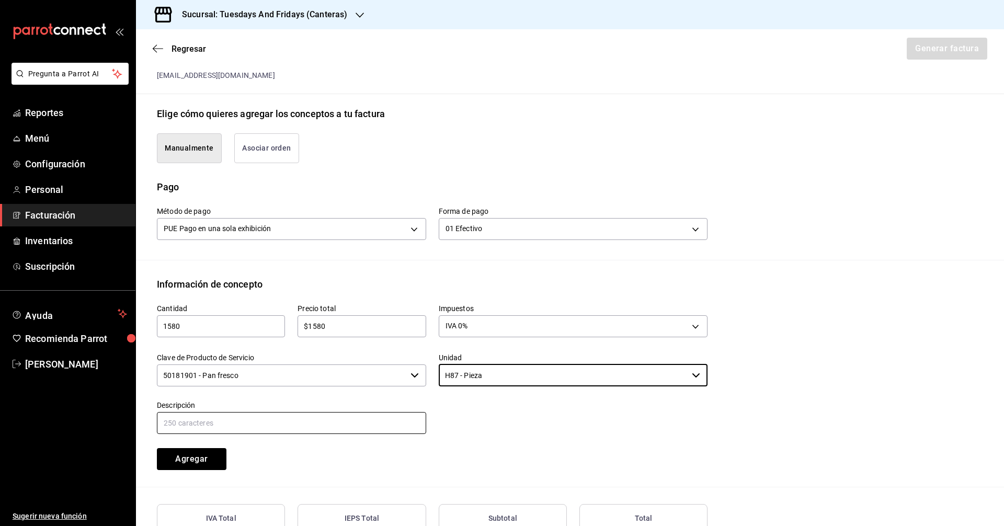
type input "H87 - Pieza"
click at [361, 423] on input "text" at bounding box center [291, 423] width 269 height 22
type input "Multigrano"
click at [278, 459] on div "Agregar" at bounding box center [214, 453] width 141 height 35
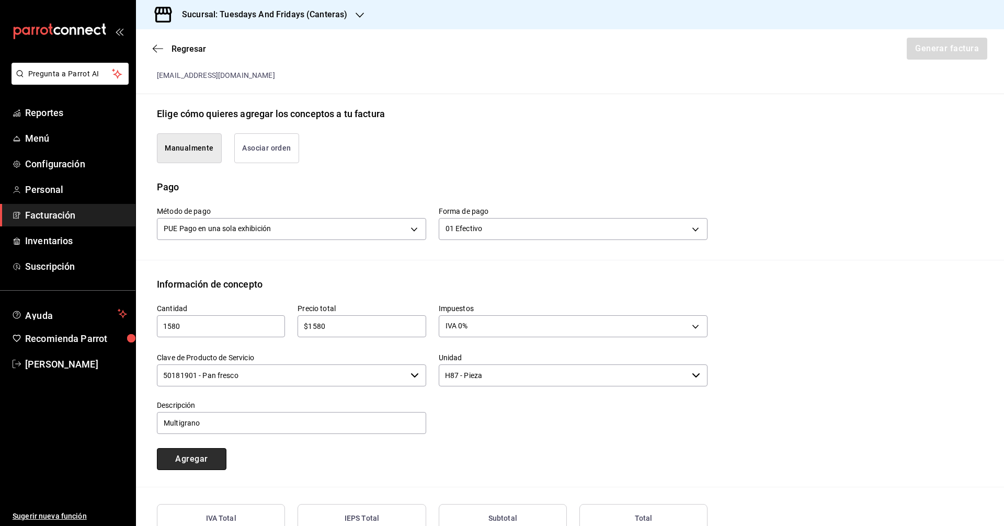
click at [172, 462] on button "Agregar" at bounding box center [192, 459] width 70 height 22
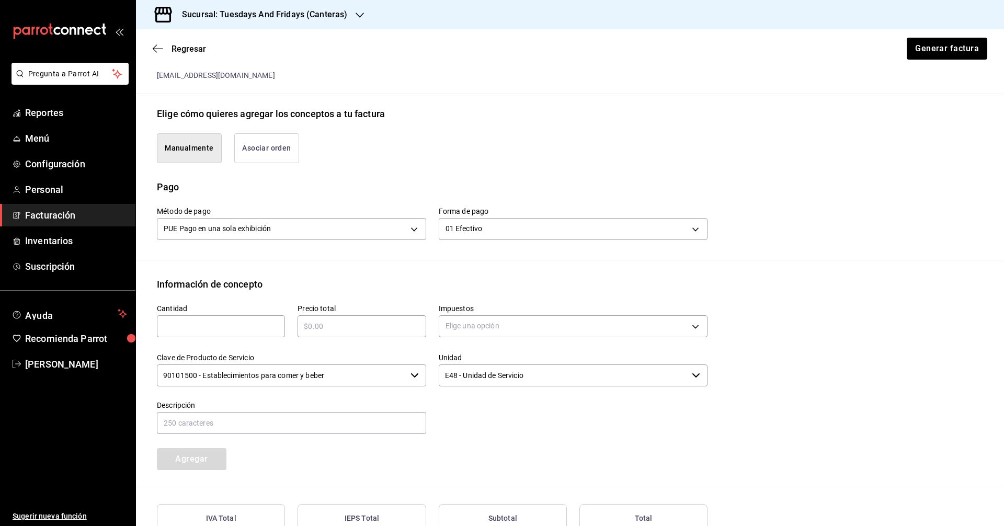
click at [485, 460] on div "Cantidad ​ Precio total ​ Impuestos Elige una opción Clave de Producto de Servi…" at bounding box center [425, 380] width 563 height 179
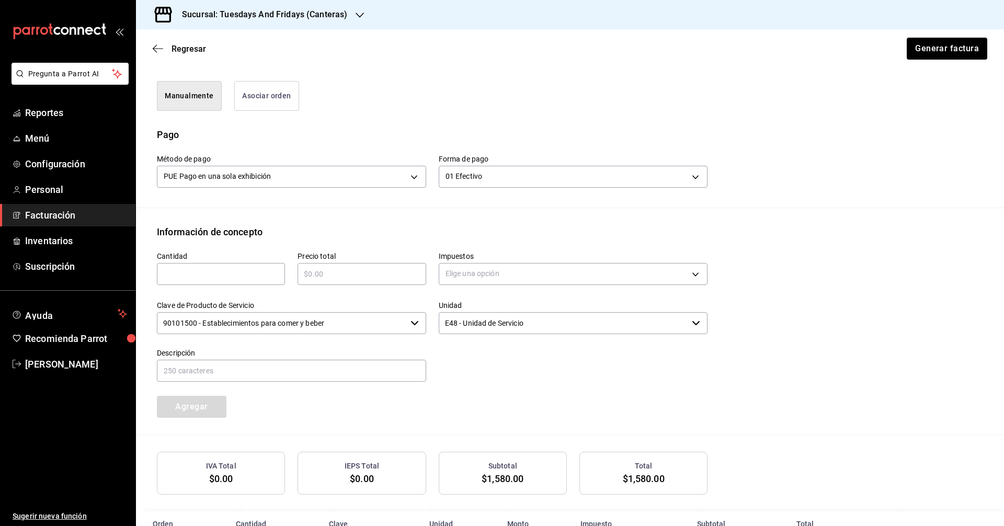
scroll to position [320, 0]
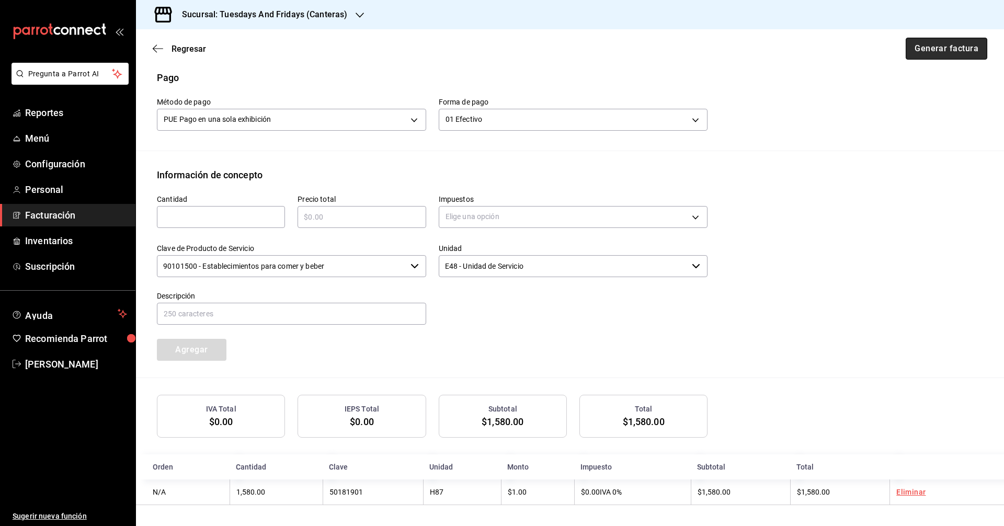
click at [485, 57] on button "Generar factura" at bounding box center [947, 49] width 82 height 22
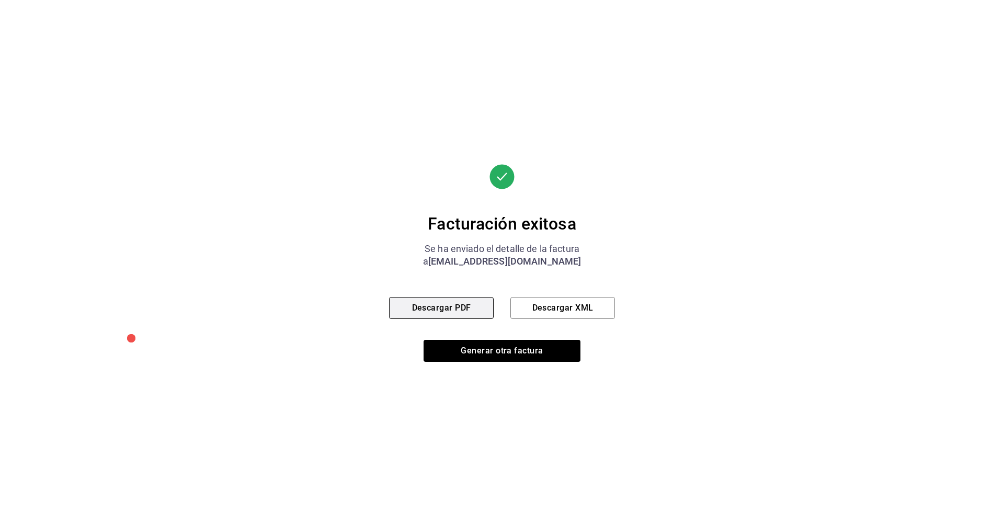
click at [466, 309] on button "Descargar PDF" at bounding box center [441, 308] width 105 height 22
click at [485, 228] on div "Facturación exitosa Se ha enviado el detalle de la factura a [EMAIL_ADDRESS][DO…" at bounding box center [502, 263] width 1004 height 526
